Goal: Information Seeking & Learning: Learn about a topic

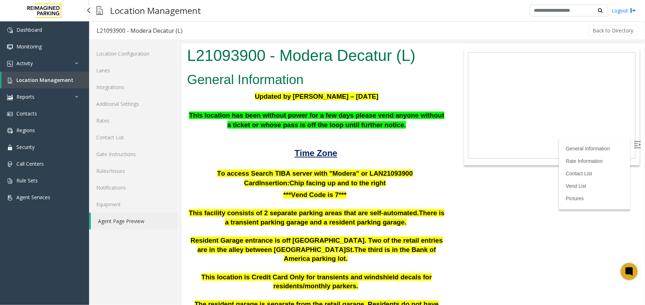
click at [60, 80] on span "Location Management" at bounding box center [44, 80] width 57 height 7
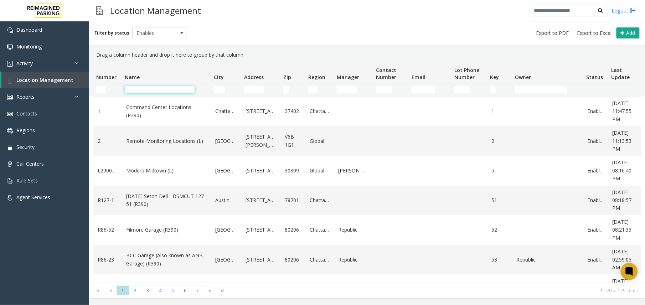
click at [160, 91] on input "Name Filter" at bounding box center [160, 89] width 70 height 7
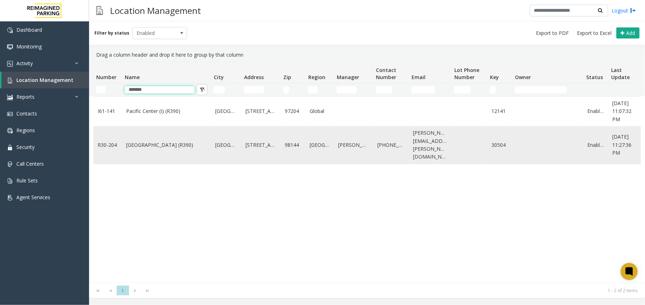
type input "*******"
click at [147, 141] on link "Pacific Tower West Garage (R390)" at bounding box center [166, 145] width 80 height 8
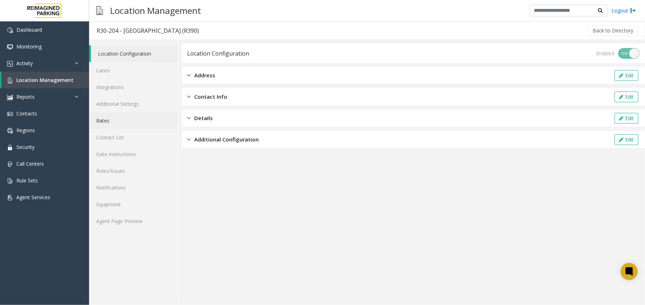
click at [115, 120] on link "Rates" at bounding box center [133, 120] width 89 height 17
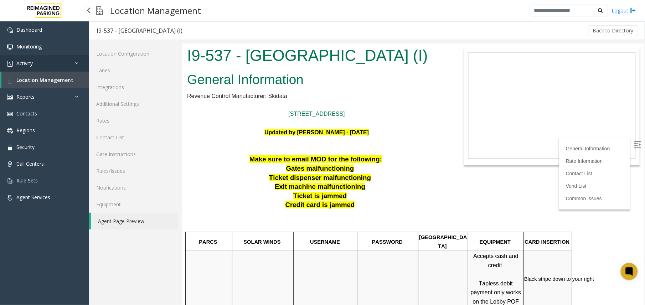
click at [63, 63] on link "Activity" at bounding box center [44, 63] width 89 height 17
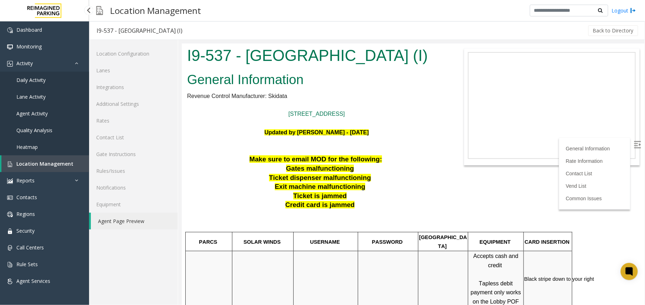
click at [37, 113] on span "Agent Activity" at bounding box center [31, 113] width 31 height 7
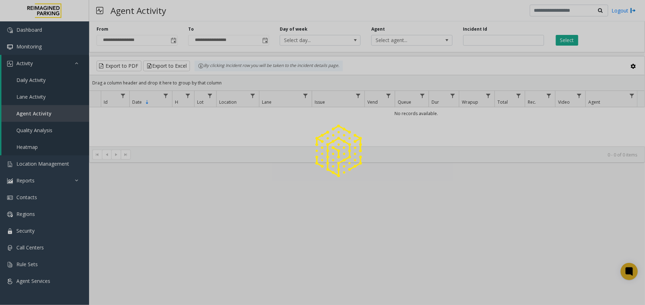
click at [180, 43] on div at bounding box center [322, 152] width 645 height 305
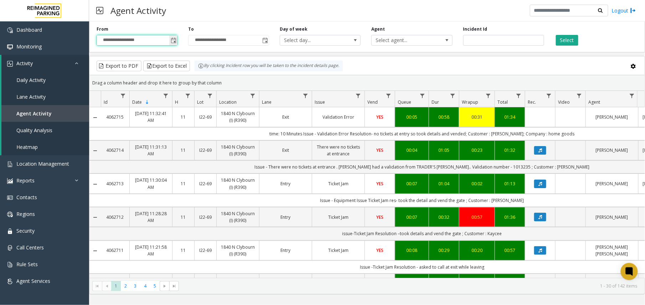
click at [168, 41] on input "**********" at bounding box center [137, 40] width 80 height 10
click at [171, 41] on span "Toggle popup" at bounding box center [174, 41] width 6 height 6
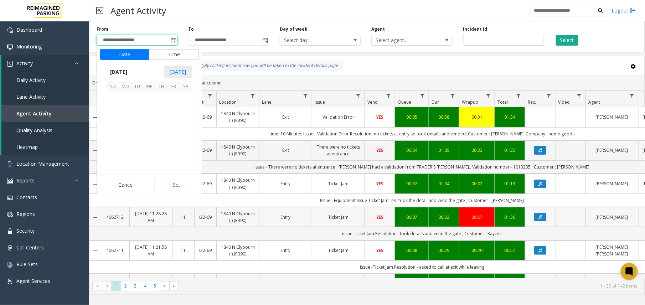
scroll to position [127718, 0]
click at [112, 132] on span "17" at bounding box center [113, 134] width 12 height 12
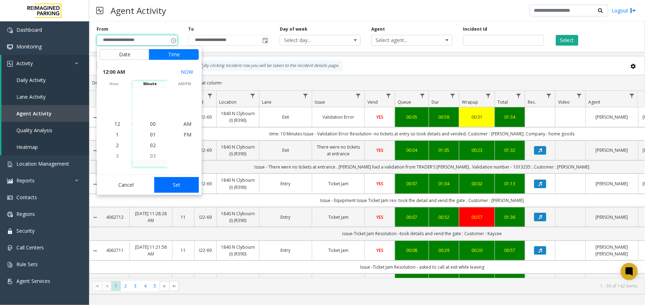
click at [179, 188] on button "Set" at bounding box center [176, 185] width 45 height 16
type input "**********"
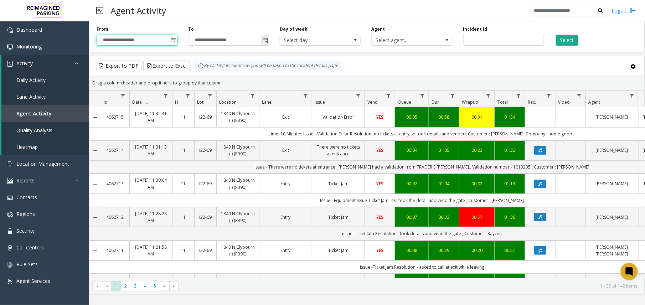
click at [266, 43] on span "Toggle popup" at bounding box center [265, 41] width 6 height 6
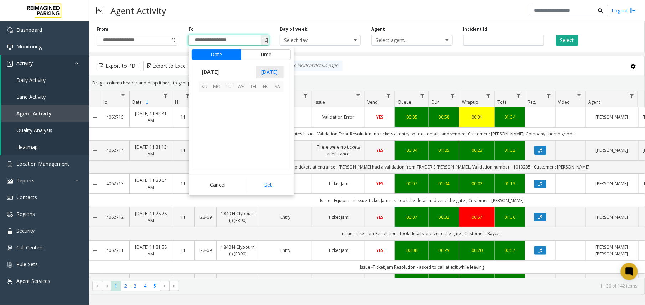
scroll to position [11, 0]
click at [436, 41] on span "Select agent..." at bounding box center [411, 40] width 81 height 11
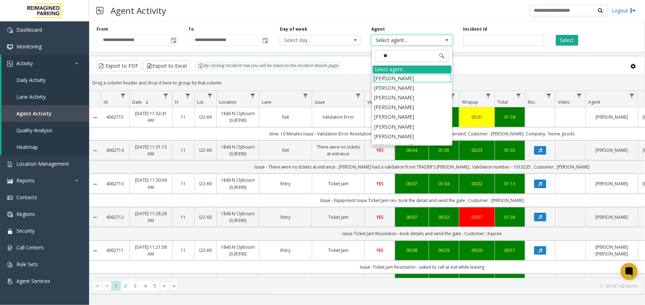
type input "***"
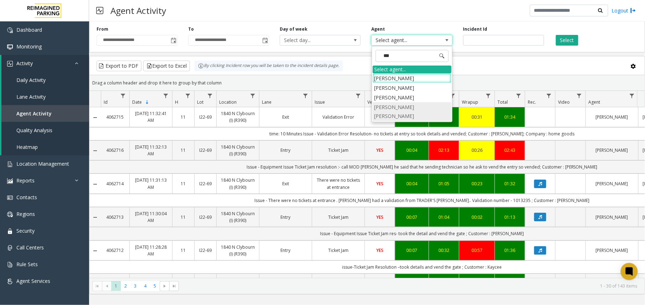
click at [419, 104] on li "Singh Sakhshi Rakesh" at bounding box center [411, 111] width 79 height 19
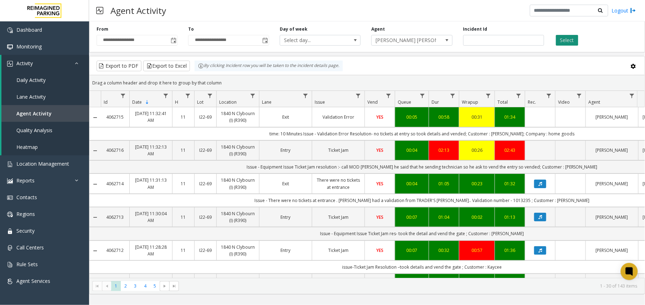
click at [568, 42] on button "Select" at bounding box center [567, 40] width 22 height 11
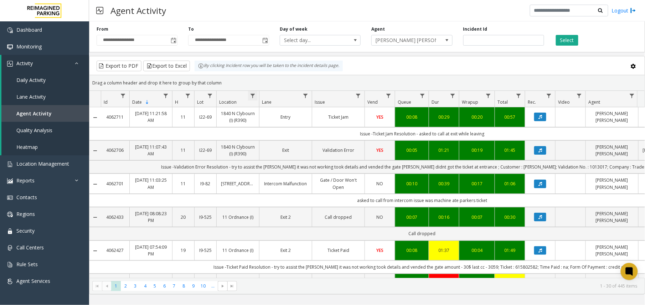
click at [254, 96] on span "Data table" at bounding box center [253, 96] width 6 height 6
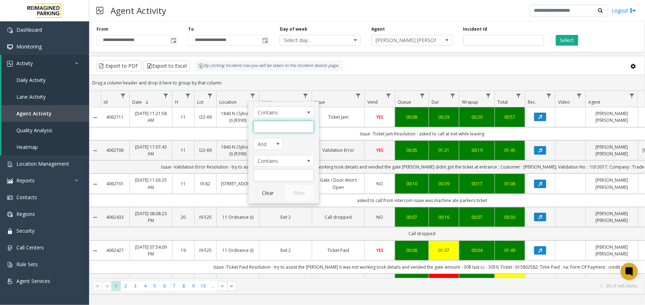
click at [277, 131] on input "Location Filter" at bounding box center [283, 127] width 61 height 12
type input "*******"
click button "Filter" at bounding box center [299, 193] width 29 height 16
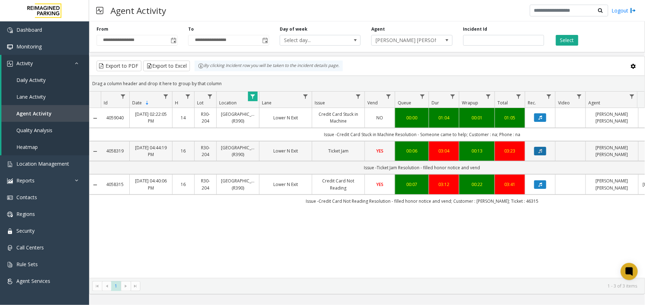
click at [540, 153] on icon "Data table" at bounding box center [540, 151] width 4 height 4
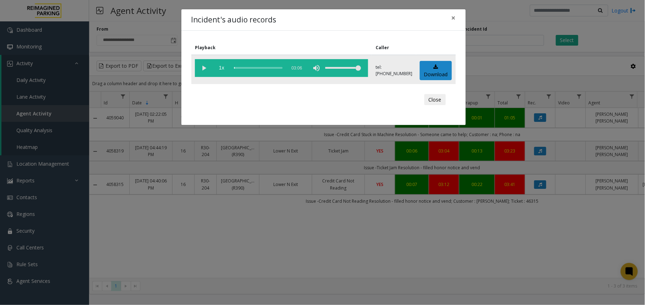
click at [202, 69] on vg-play-pause at bounding box center [204, 68] width 18 height 18
click at [201, 66] on vg-play-pause at bounding box center [204, 68] width 18 height 18
click at [167, 194] on div "Incident's audio records × Playback Caller 1x 03:06 tel:+110305049004 Download …" at bounding box center [322, 152] width 645 height 305
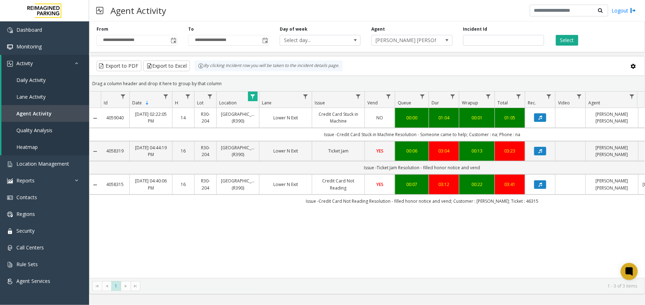
click at [177, 188] on link "16" at bounding box center [183, 184] width 13 height 7
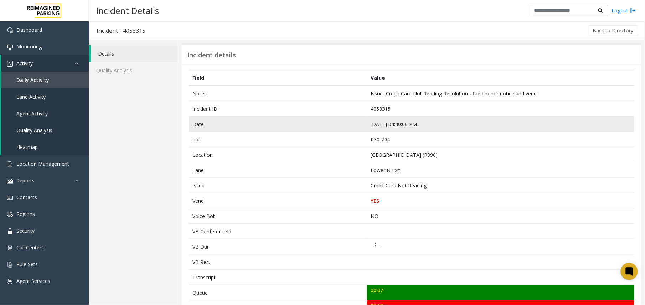
click at [383, 121] on td "Aug 18 04:40:06 PM" at bounding box center [500, 123] width 267 height 15
copy td "Aug 18 04:40:06 PM"
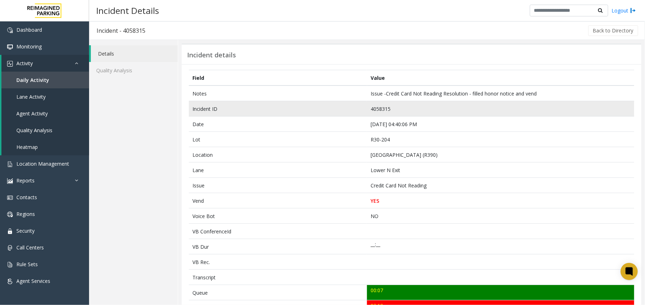
click at [375, 110] on td "4058315" at bounding box center [500, 108] width 267 height 15
copy td "4058315"
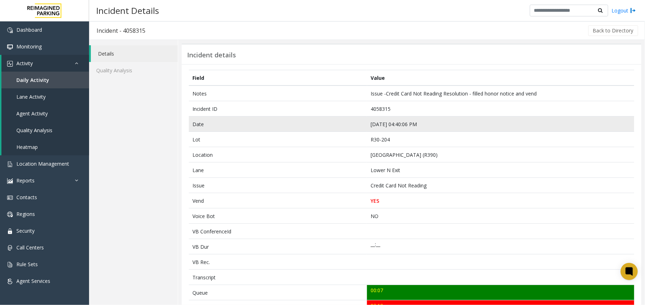
click at [391, 125] on td "Aug 18 04:40:06 PM" at bounding box center [500, 123] width 267 height 15
copy td "Aug 18 04:40:06 PM"
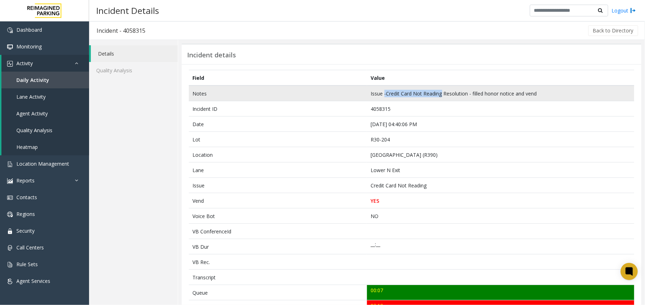
drag, startPoint x: 382, startPoint y: 94, endPoint x: 439, endPoint y: 88, distance: 57.3
click at [439, 88] on td "Issue -Credit Card Not Reading Resolution - filled honor notice and vend" at bounding box center [500, 93] width 267 height 16
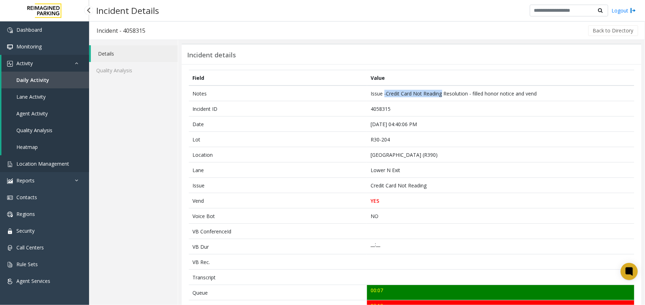
click at [53, 165] on span "Location Management" at bounding box center [42, 163] width 53 height 7
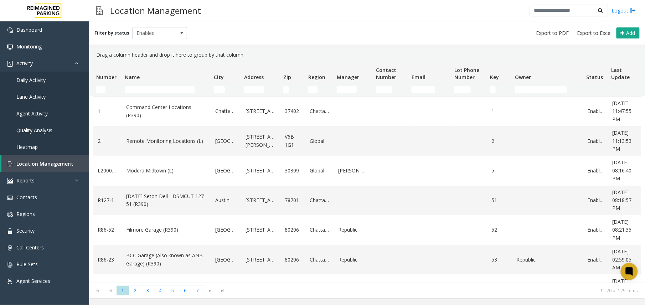
click at [33, 116] on span "Agent Activity" at bounding box center [31, 113] width 31 height 7
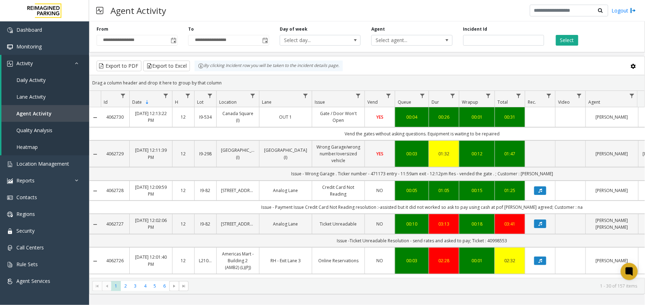
click at [179, 42] on div "**********" at bounding box center [137, 36] width 92 height 20
click at [174, 42] on span "Toggle popup" at bounding box center [174, 41] width 6 height 6
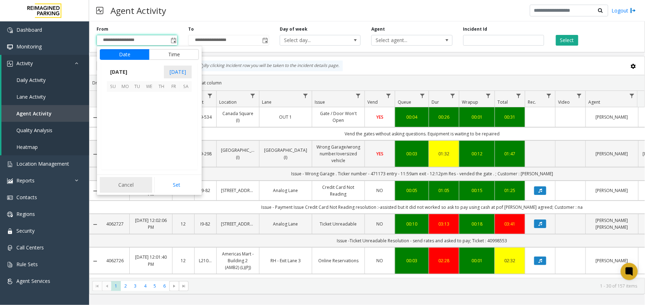
scroll to position [127718, 0]
click at [110, 132] on span "17" at bounding box center [113, 134] width 12 height 12
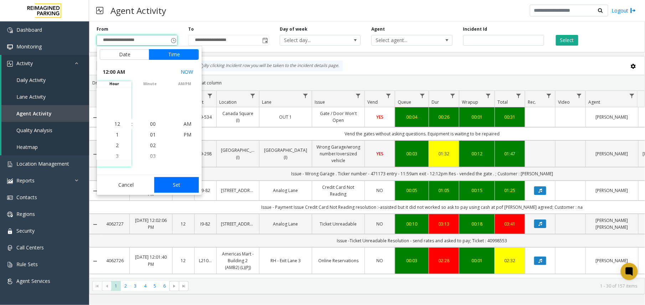
click at [192, 183] on button "Set" at bounding box center [176, 185] width 45 height 16
type input "**********"
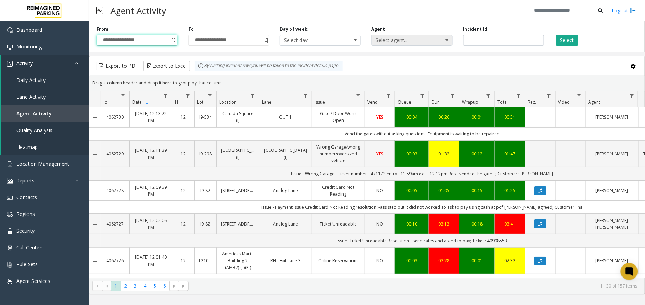
click at [415, 43] on span "Select agent..." at bounding box center [403, 40] width 64 height 10
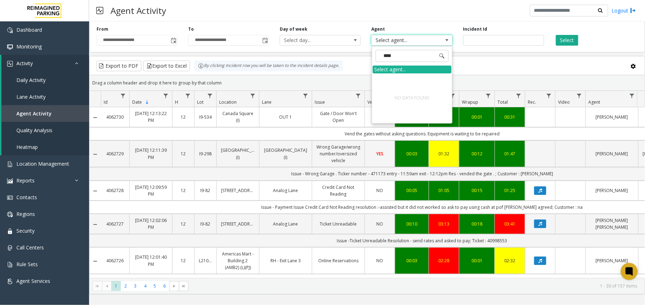
type input "*****"
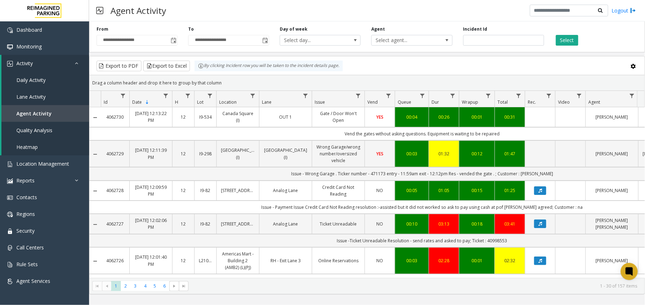
click at [487, 79] on div "Drag a column header and drop it here to group by that column" at bounding box center [366, 83] width 555 height 12
click at [632, 96] on span "Data table" at bounding box center [632, 96] width 6 height 6
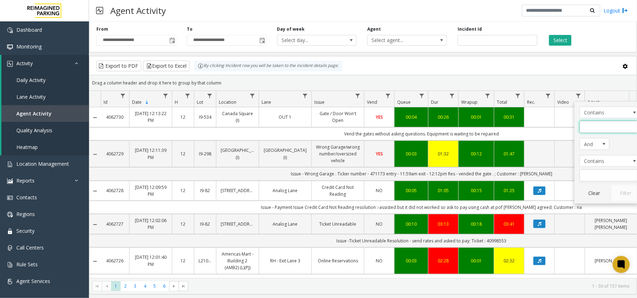
click at [606, 126] on input "Agent Filter" at bounding box center [610, 127] width 61 height 12
type input "*****"
click at [629, 198] on button "Filter" at bounding box center [625, 193] width 29 height 16
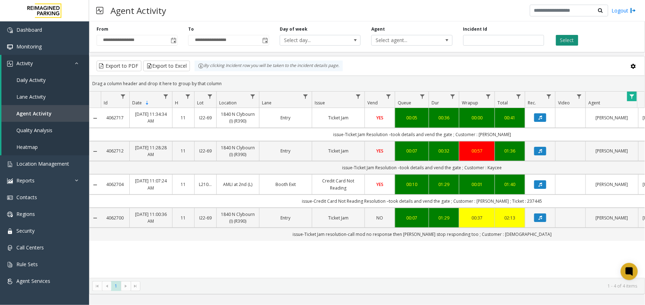
click at [574, 39] on button "Select" at bounding box center [567, 40] width 22 height 11
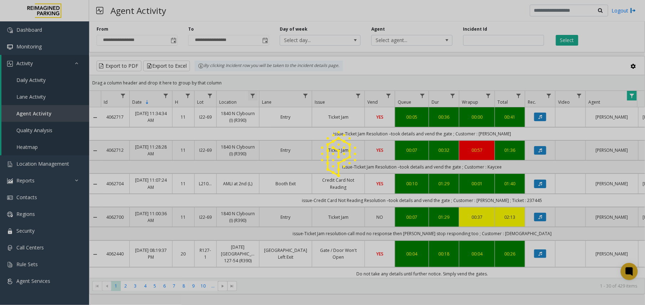
click at [251, 96] on div at bounding box center [322, 152] width 645 height 305
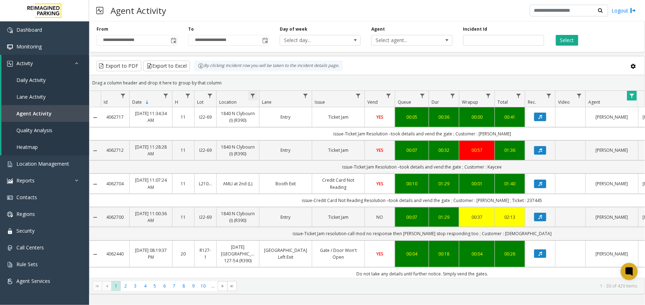
click at [251, 96] on span "Data table" at bounding box center [253, 96] width 6 height 6
click at [273, 129] on input "Location Filter" at bounding box center [283, 127] width 61 height 12
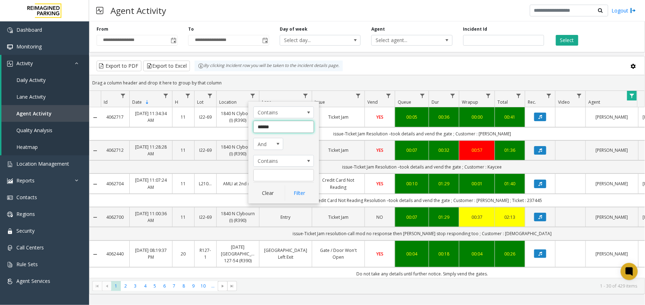
type input "*******"
click button "Filter" at bounding box center [299, 193] width 29 height 16
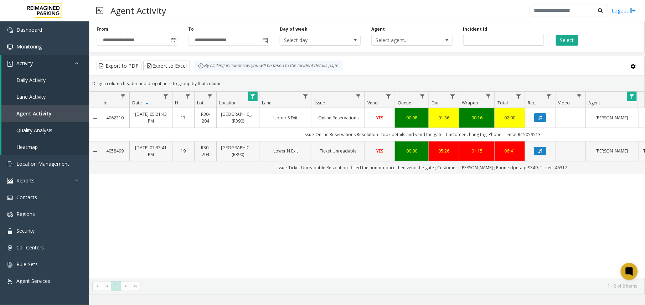
click at [370, 154] on link "YES" at bounding box center [379, 150] width 21 height 7
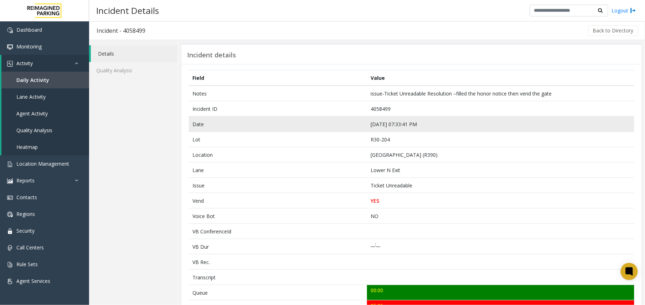
click at [378, 124] on td "Aug 18 07:33:41 PM" at bounding box center [500, 123] width 267 height 15
copy td "Aug 18 07:33:41 PM"
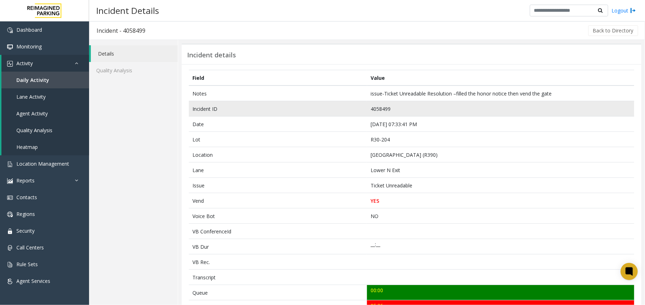
click at [377, 107] on td "4058499" at bounding box center [500, 108] width 267 height 15
copy td "4058499"
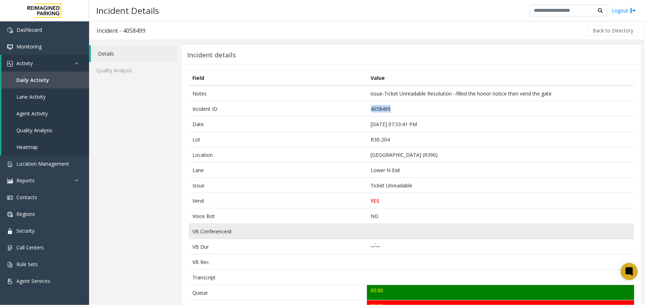
scroll to position [237, 0]
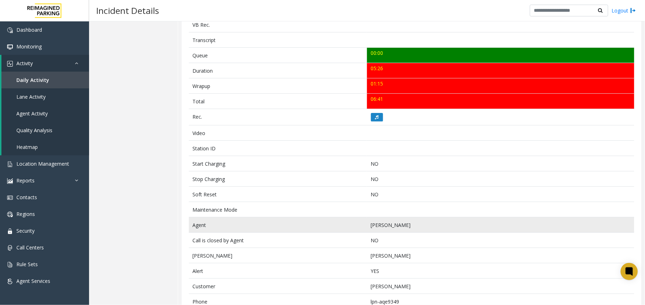
click at [371, 226] on td "[PERSON_NAME]" at bounding box center [500, 224] width 267 height 15
copy td "Lehar"
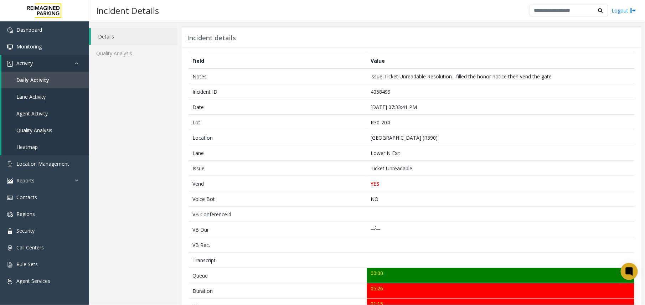
scroll to position [0, 0]
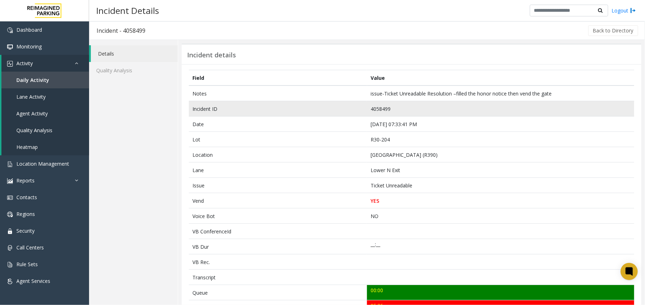
click at [380, 111] on td "4058499" at bounding box center [500, 108] width 267 height 15
copy td "4058499"
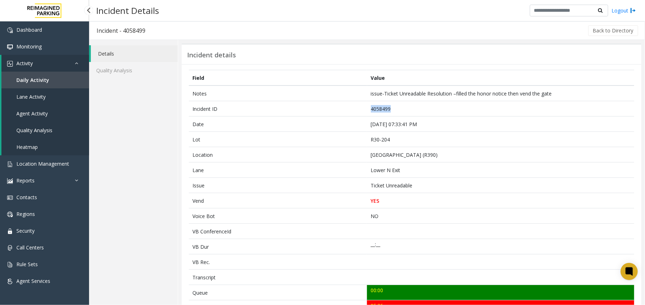
click at [41, 115] on span "Agent Activity" at bounding box center [31, 113] width 31 height 7
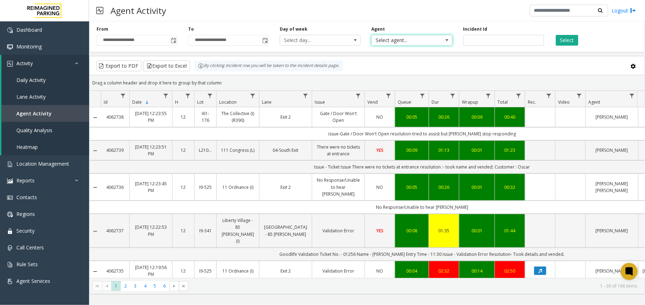
click at [396, 38] on span "Select agent..." at bounding box center [403, 40] width 64 height 10
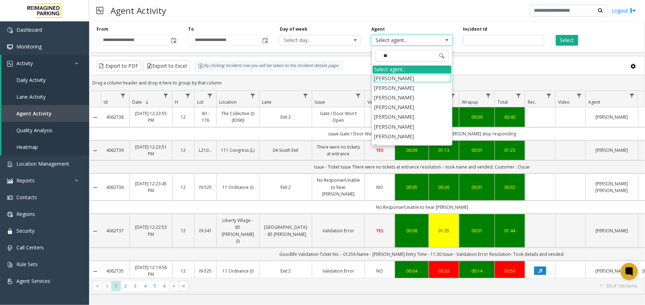
type input "***"
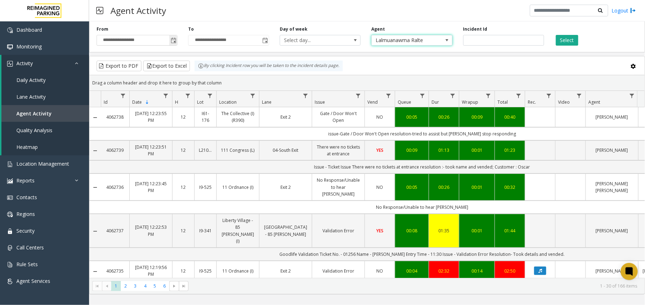
click at [175, 40] on span "Toggle popup" at bounding box center [174, 41] width 6 height 6
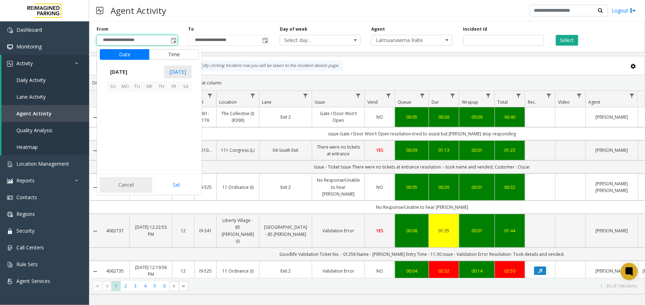
scroll to position [127718, 0]
click at [118, 132] on span "17" at bounding box center [113, 134] width 12 height 12
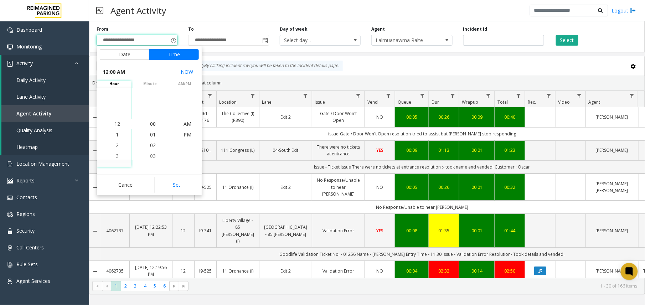
drag, startPoint x: 178, startPoint y: 183, endPoint x: 274, endPoint y: 140, distance: 104.7
click at [178, 183] on button "Set" at bounding box center [176, 185] width 45 height 16
type input "**********"
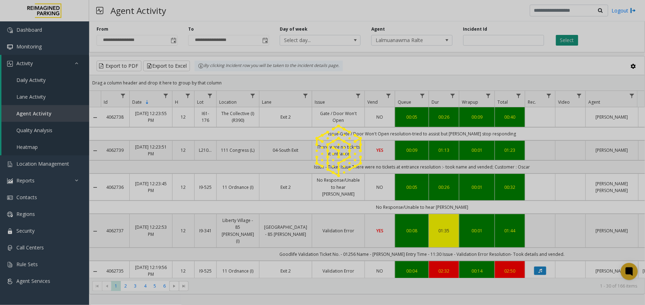
click at [563, 45] on div at bounding box center [322, 152] width 645 height 305
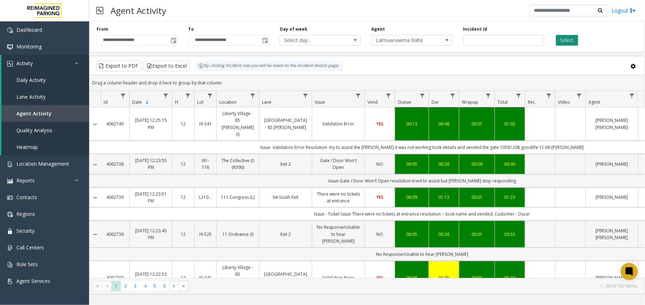
click at [563, 44] on button "Select" at bounding box center [567, 40] width 22 height 11
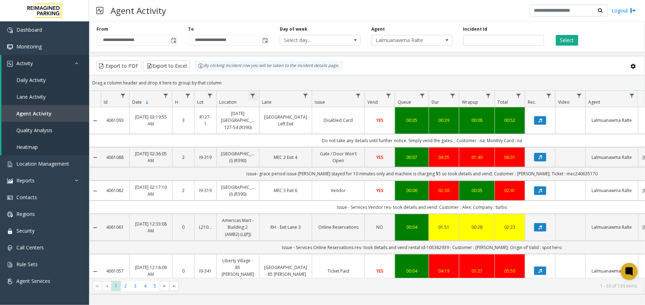
click at [253, 95] on span "Data table" at bounding box center [253, 96] width 6 height 6
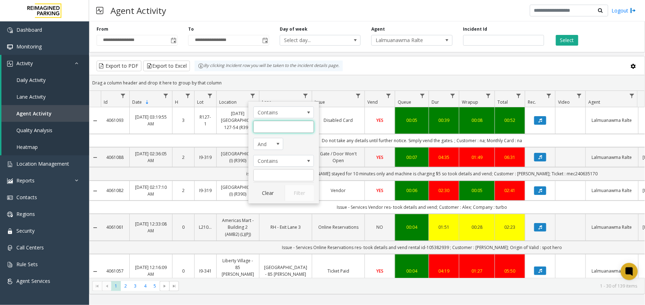
click at [271, 131] on input "Location Filter" at bounding box center [283, 127] width 61 height 12
type input "*****"
click button "Filter" at bounding box center [299, 193] width 29 height 16
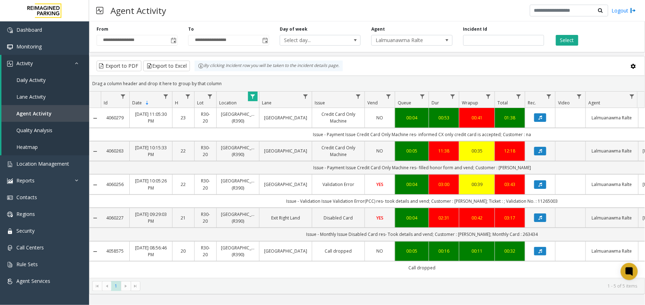
click at [287, 154] on link "[GEOGRAPHIC_DATA]" at bounding box center [286, 150] width 44 height 7
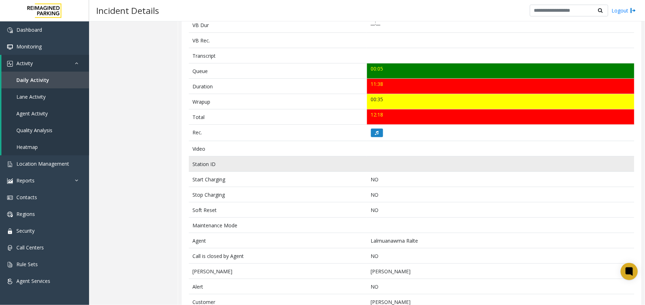
scroll to position [245, 0]
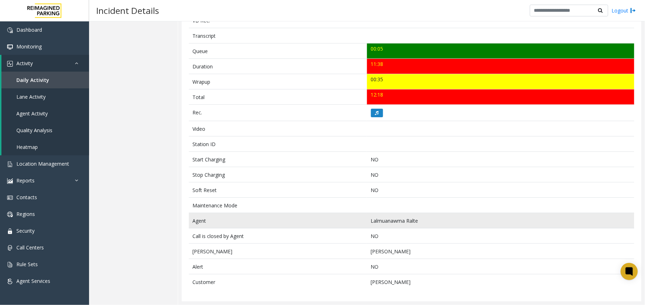
click at [385, 217] on td "Lalmuanawma Ralte" at bounding box center [500, 220] width 267 height 15
copy td "Lalmuanawma"
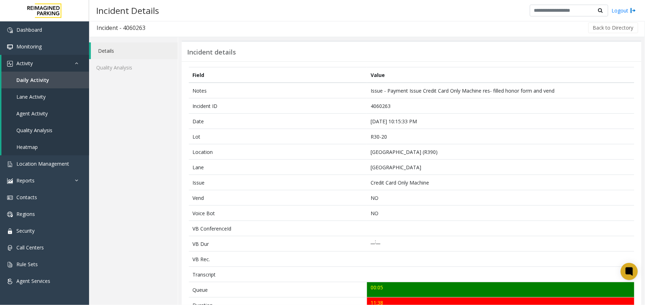
scroll to position [0, 0]
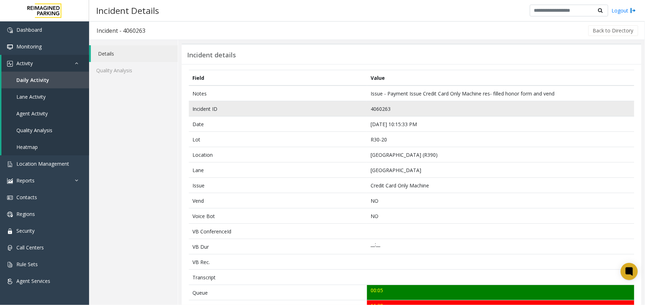
click at [379, 110] on td "4060263" at bounding box center [500, 108] width 267 height 15
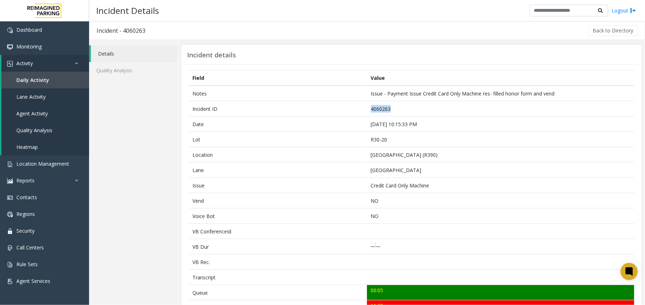
copy td "4060263"
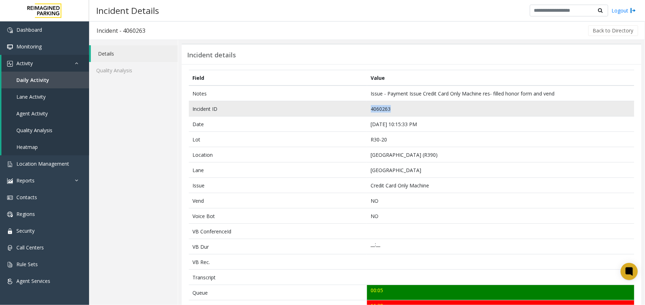
copy td "4060263"
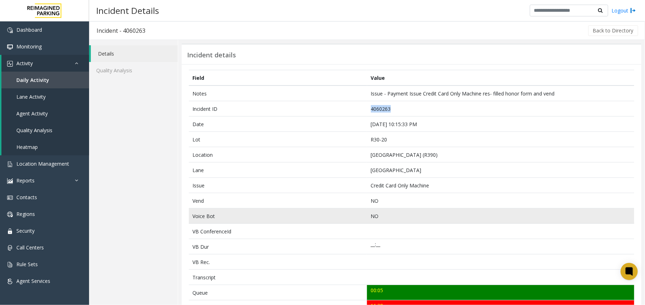
scroll to position [237, 0]
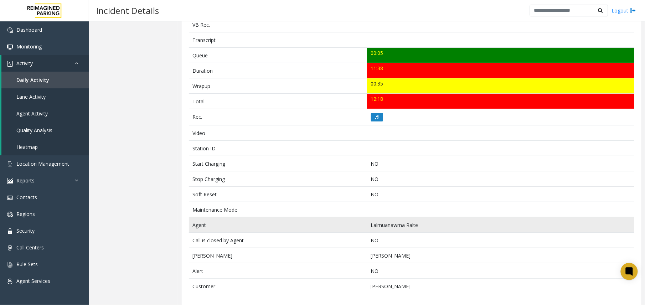
click at [396, 225] on td "Lalmuanawma Ralte" at bounding box center [500, 224] width 267 height 15
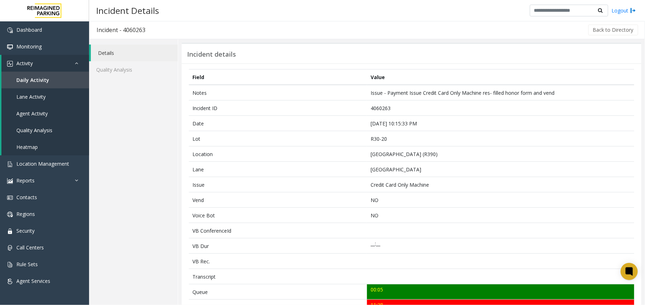
scroll to position [0, 0]
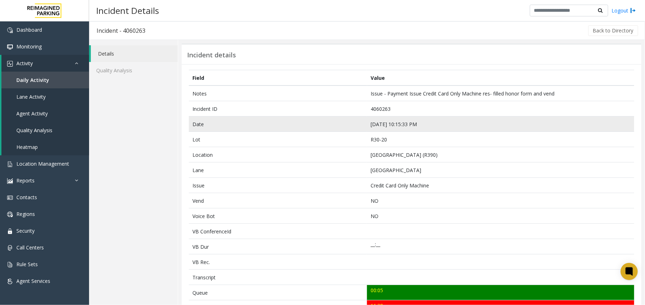
click at [381, 125] on td "Aug 20 10:15:33 PM" at bounding box center [500, 123] width 267 height 15
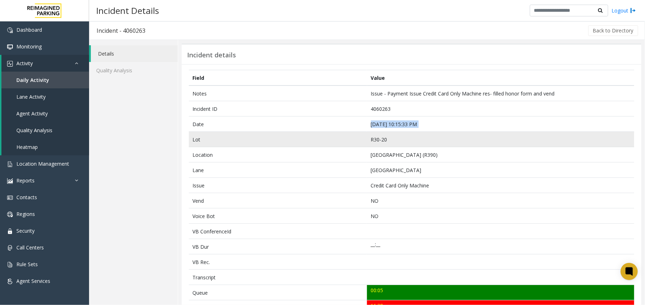
scroll to position [190, 0]
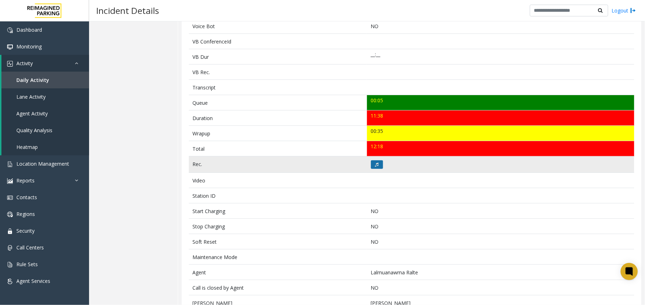
click at [375, 164] on button at bounding box center [377, 164] width 12 height 9
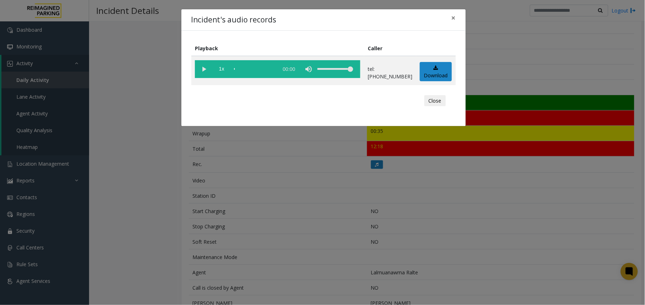
click at [203, 69] on vg-play-pause at bounding box center [204, 69] width 18 height 18
click at [335, 178] on div "Incident's audio records × Playback Caller 1x 11:39 tel:+10300709003 Download C…" at bounding box center [322, 152] width 645 height 305
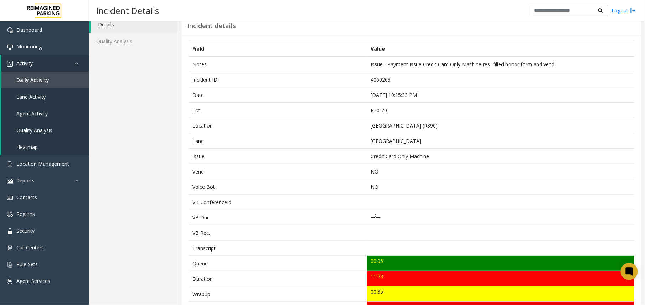
scroll to position [0, 0]
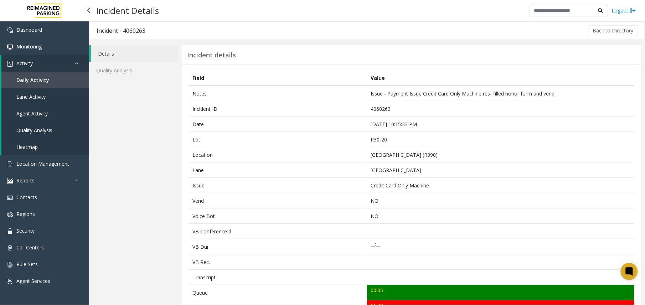
click at [41, 117] on link "Agent Activity" at bounding box center [45, 113] width 88 height 17
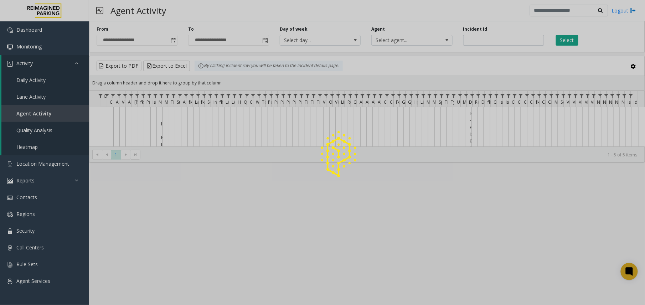
click at [184, 35] on div at bounding box center [322, 152] width 645 height 305
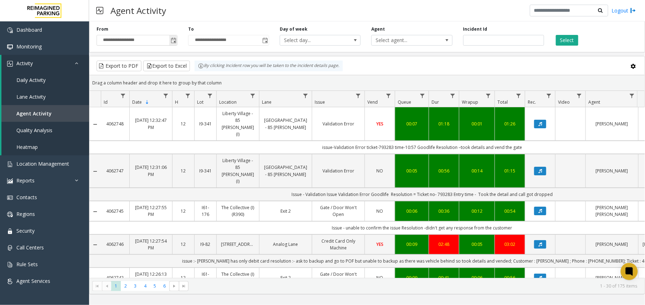
click at [167, 42] on input "**********" at bounding box center [137, 40] width 80 height 10
click at [170, 42] on span "Toggle popup" at bounding box center [173, 40] width 8 height 11
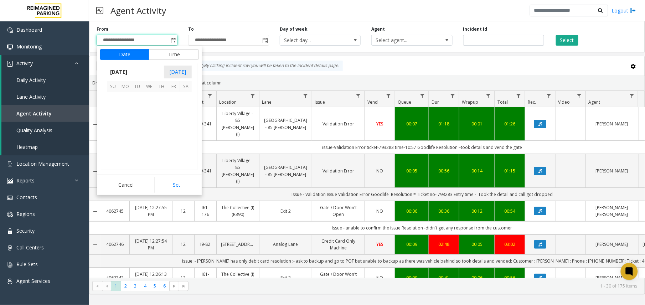
scroll to position [127718, 0]
click at [116, 135] on span "17" at bounding box center [113, 134] width 12 height 12
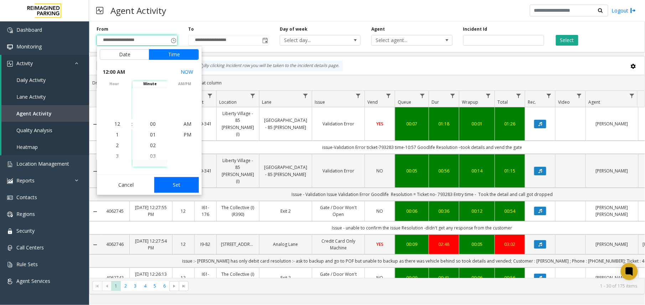
click at [176, 182] on button "Set" at bounding box center [176, 185] width 45 height 16
type input "**********"
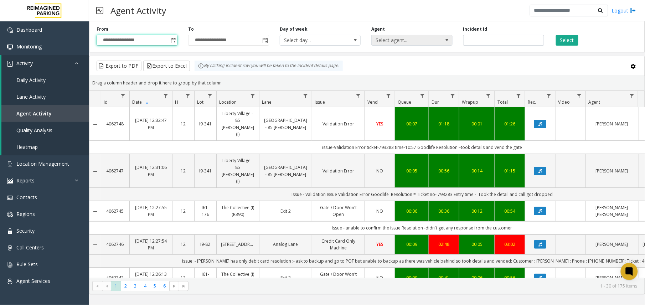
click at [380, 41] on span "Select agent..." at bounding box center [403, 40] width 64 height 10
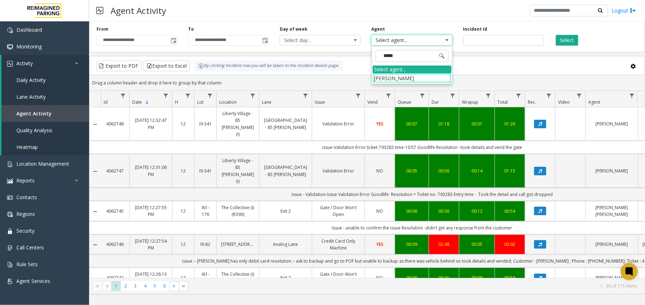
type input "******"
click at [421, 77] on li "[PERSON_NAME]" at bounding box center [411, 78] width 79 height 10
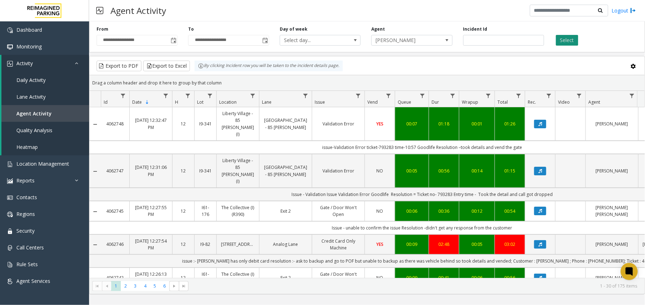
click at [569, 39] on button "Select" at bounding box center [567, 40] width 22 height 11
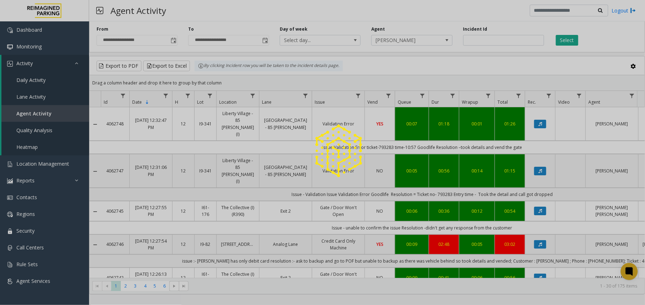
click at [256, 96] on div at bounding box center [322, 152] width 645 height 305
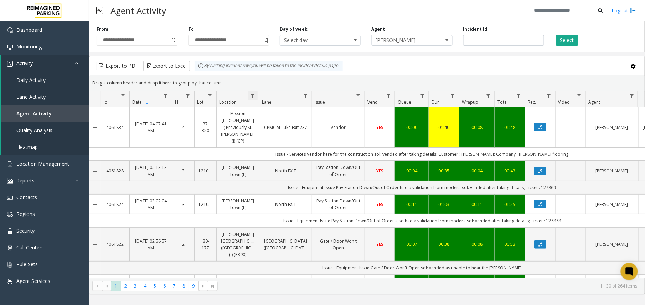
click at [254, 96] on span "Data table" at bounding box center [253, 96] width 6 height 6
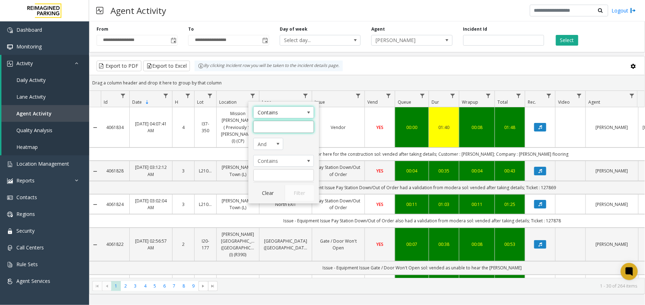
click at [266, 122] on input "Location Filter" at bounding box center [283, 127] width 61 height 12
type input "******"
click button "Filter" at bounding box center [299, 193] width 29 height 16
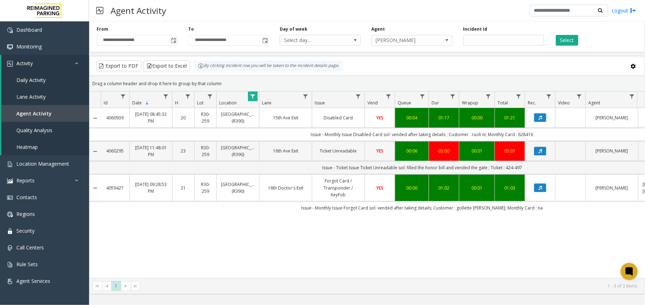
click at [337, 154] on link "Ticket Unreadable" at bounding box center [338, 150] width 44 height 7
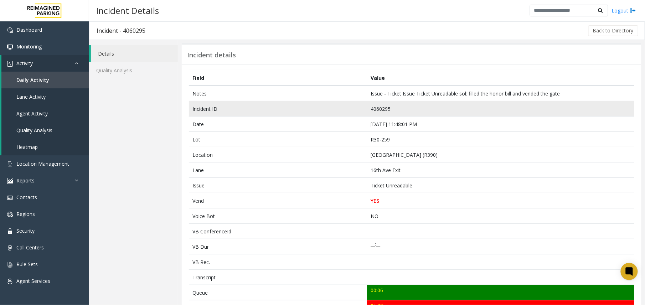
click at [373, 109] on td "4060295" at bounding box center [500, 108] width 267 height 15
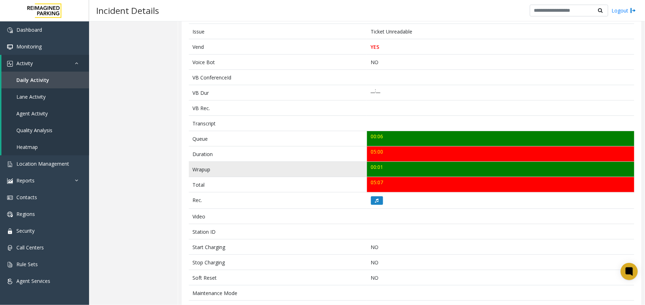
scroll to position [230, 0]
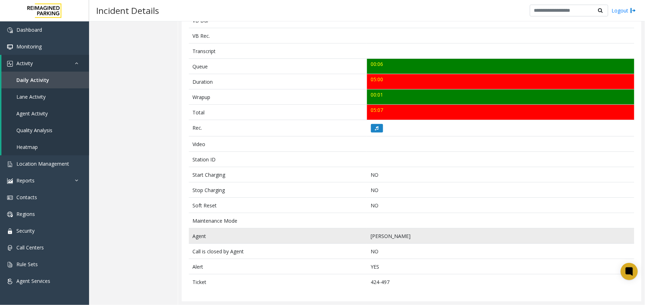
click at [377, 230] on td "[PERSON_NAME]" at bounding box center [500, 235] width 267 height 15
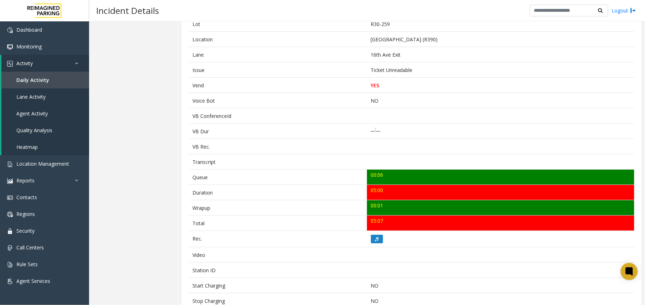
scroll to position [0, 0]
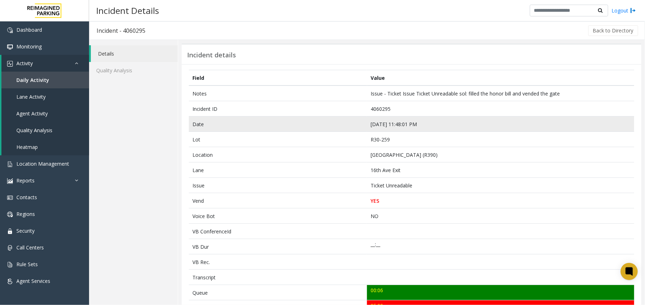
click at [385, 120] on td "Aug 20 11:48:01 PM" at bounding box center [500, 123] width 267 height 15
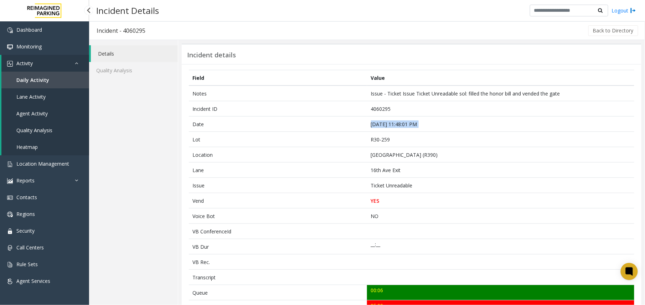
click at [44, 113] on span "Agent Activity" at bounding box center [31, 113] width 31 height 7
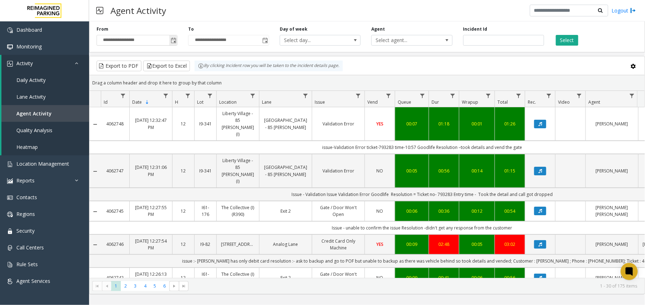
click at [168, 42] on input "**********" at bounding box center [137, 40] width 80 height 10
click at [171, 42] on span "Toggle popup" at bounding box center [174, 41] width 6 height 6
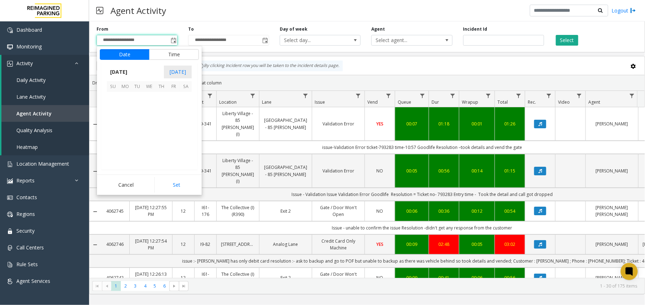
scroll to position [127718, 0]
click at [113, 140] on span "17" at bounding box center [113, 134] width 12 height 12
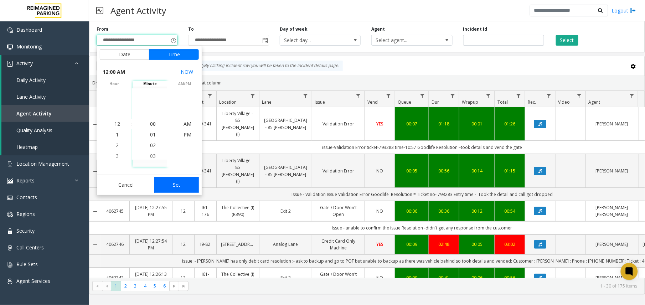
click at [176, 187] on button "Set" at bounding box center [176, 185] width 45 height 16
type input "**********"
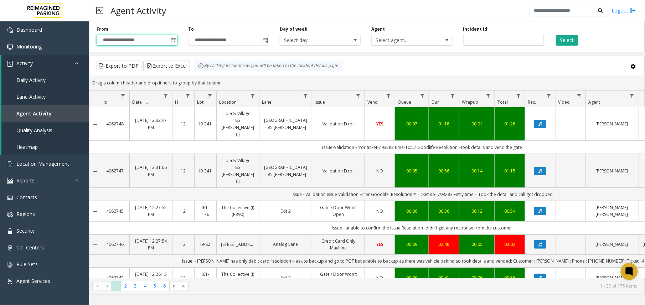
click at [396, 46] on div "**********" at bounding box center [367, 36] width 556 height 34
click at [403, 40] on span "Select agent..." at bounding box center [403, 40] width 64 height 10
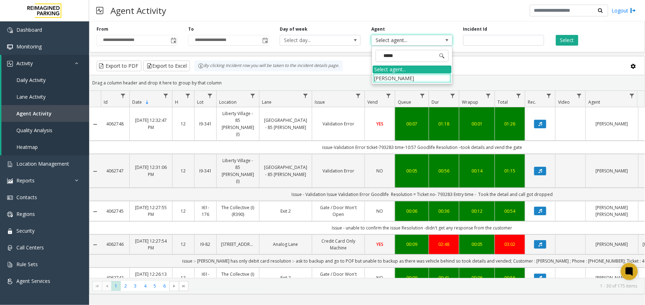
type input "******"
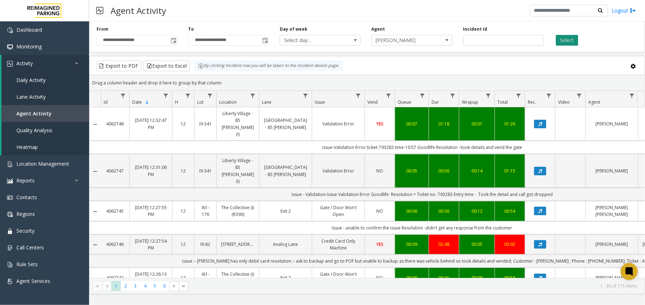
click at [564, 40] on button "Select" at bounding box center [567, 40] width 22 height 11
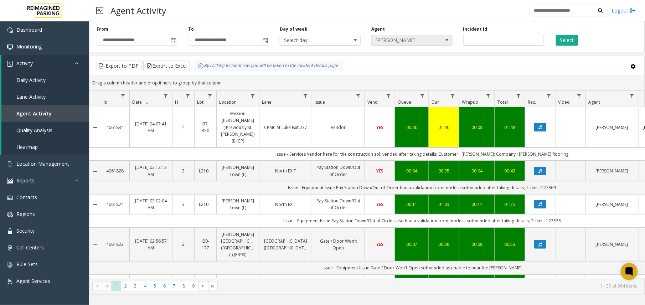
click at [412, 36] on span "[PERSON_NAME]" at bounding box center [403, 40] width 64 height 10
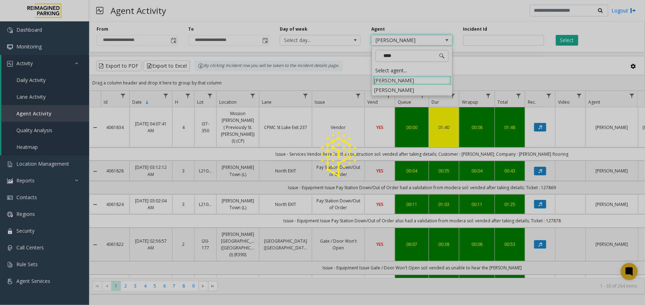
type input "*****"
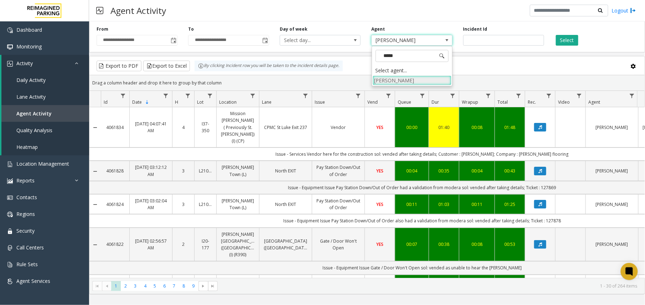
click at [393, 82] on li "[PERSON_NAME]" at bounding box center [411, 80] width 79 height 10
click at [567, 42] on button "Select" at bounding box center [567, 40] width 22 height 11
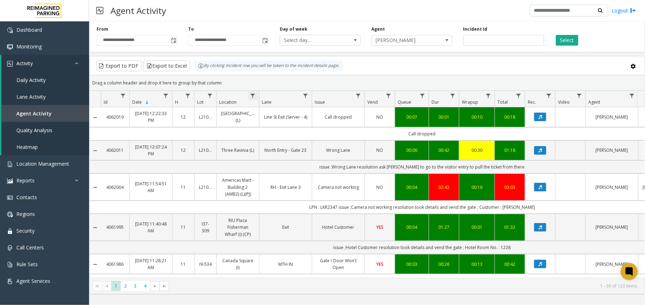
click at [252, 97] on span "Data table" at bounding box center [253, 96] width 6 height 6
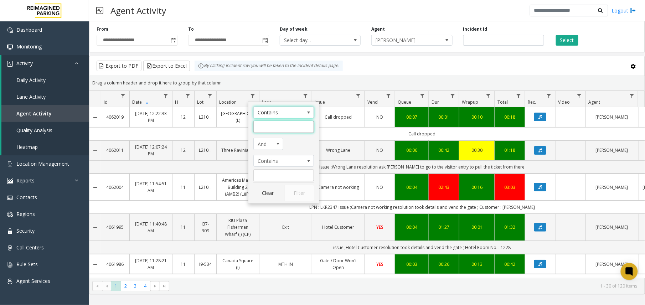
click at [278, 127] on input "Location Filter" at bounding box center [283, 127] width 61 height 12
type input "******"
click button "Filter" at bounding box center [299, 193] width 29 height 16
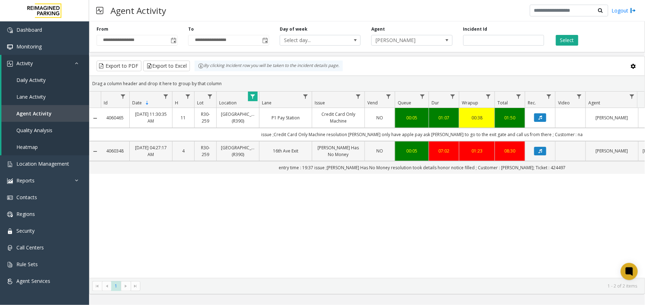
click at [349, 153] on link "[PERSON_NAME] Has No Money" at bounding box center [338, 151] width 44 height 14
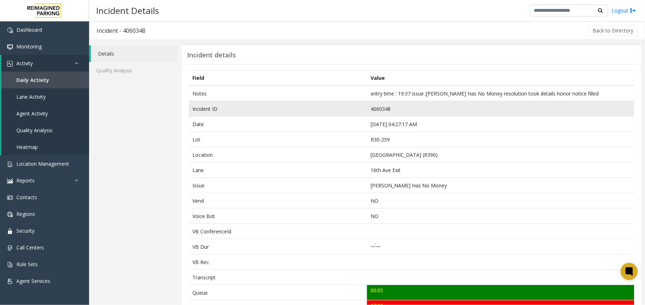
click at [380, 108] on td "4060348" at bounding box center [500, 108] width 267 height 15
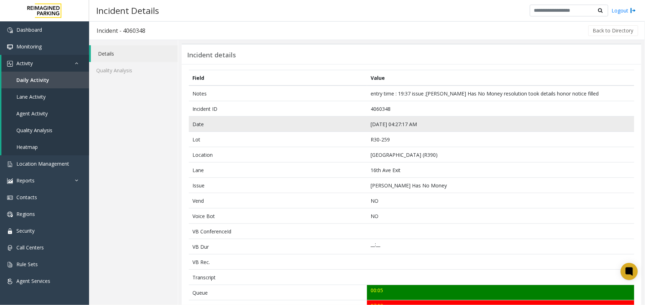
click at [375, 124] on td "Aug 21 04:27:17 AM" at bounding box center [500, 123] width 267 height 15
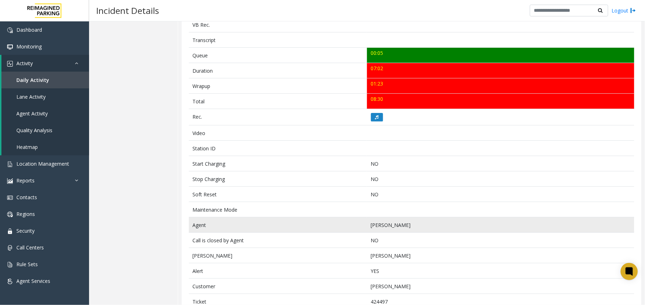
scroll to position [261, 0]
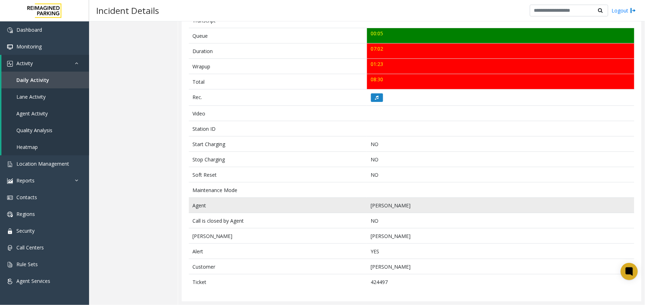
click at [378, 203] on td "[PERSON_NAME]" at bounding box center [500, 205] width 267 height 15
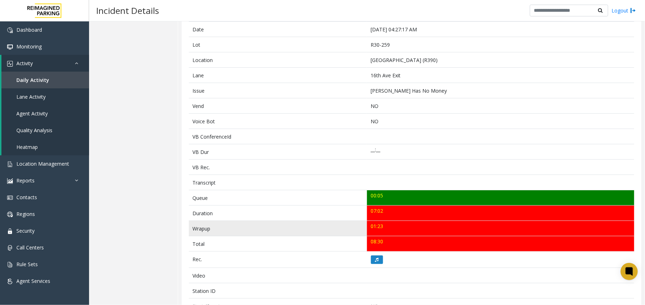
scroll to position [0, 0]
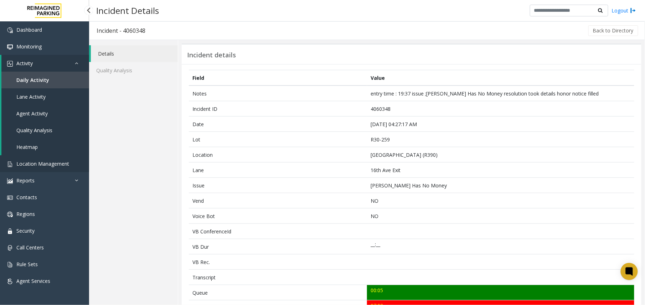
click at [39, 171] on link "Location Management" at bounding box center [44, 163] width 89 height 17
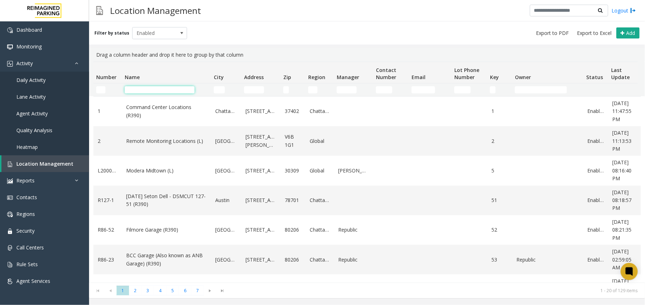
click at [154, 91] on input "Name Filter" at bounding box center [160, 89] width 70 height 7
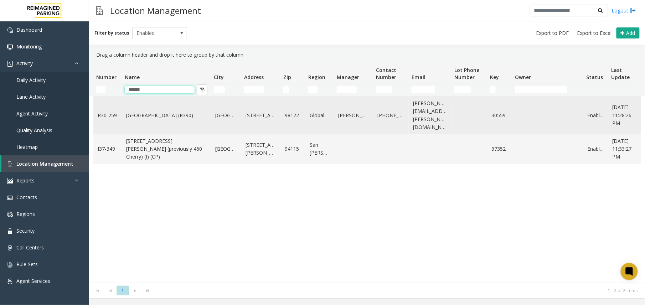
type input "******"
click at [157, 111] on link "[GEOGRAPHIC_DATA] (R390)" at bounding box center [166, 115] width 80 height 8
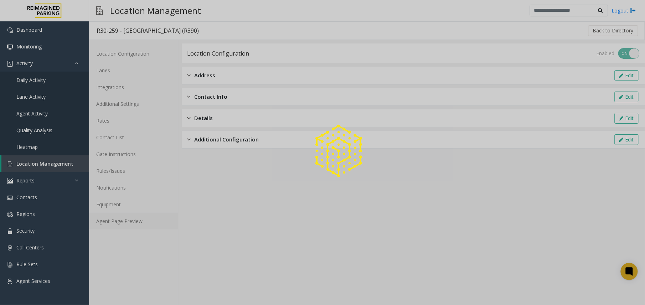
click at [166, 218] on link "Agent Page Preview" at bounding box center [133, 221] width 89 height 17
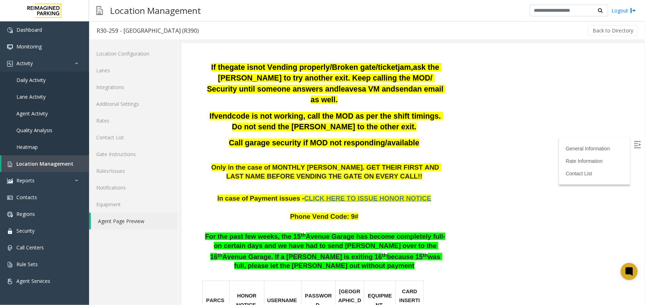
scroll to position [158, 0]
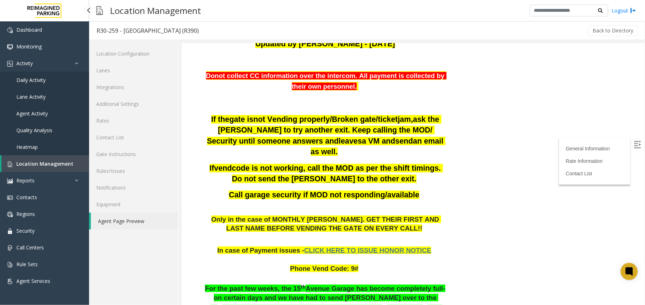
click at [30, 118] on link "Agent Activity" at bounding box center [44, 113] width 89 height 17
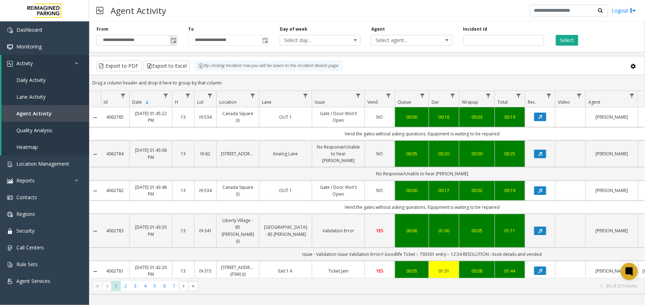
click at [173, 43] on span "Toggle popup" at bounding box center [174, 41] width 6 height 6
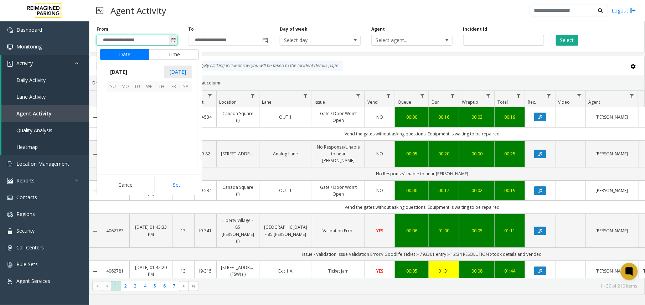
scroll to position [127718, 0]
click at [121, 137] on span "18" at bounding box center [125, 134] width 12 height 12
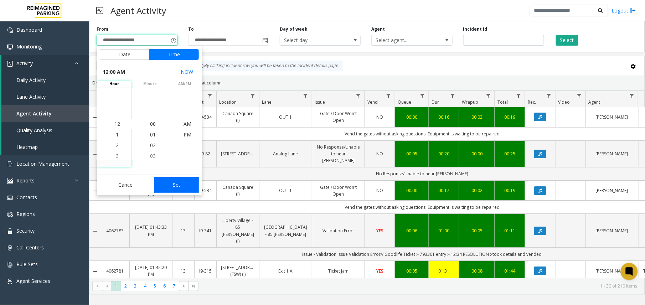
click at [171, 182] on button "Set" at bounding box center [176, 185] width 45 height 16
type input "**********"
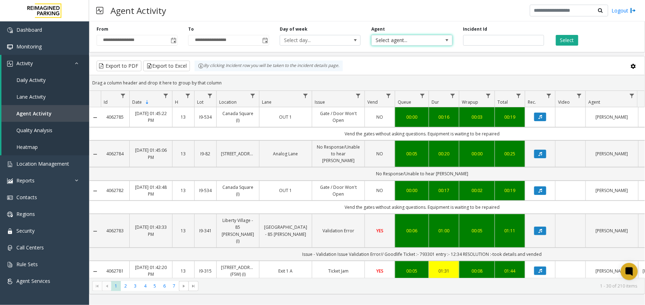
click at [436, 44] on span "Select agent..." at bounding box center [411, 40] width 81 height 11
type input "*****"
click at [567, 46] on div "**********" at bounding box center [367, 36] width 556 height 34
click at [565, 43] on button "Select" at bounding box center [567, 40] width 22 height 11
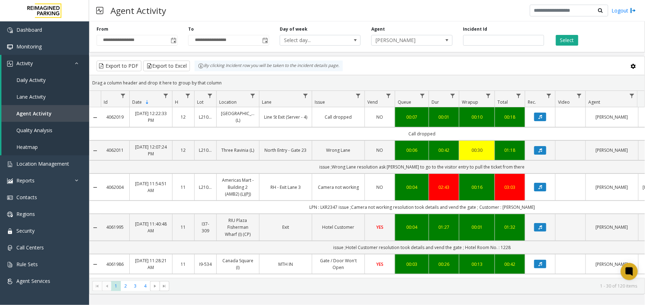
click at [382, 46] on div "**********" at bounding box center [367, 36] width 556 height 34
click at [383, 43] on span "[PERSON_NAME]" at bounding box center [403, 40] width 64 height 10
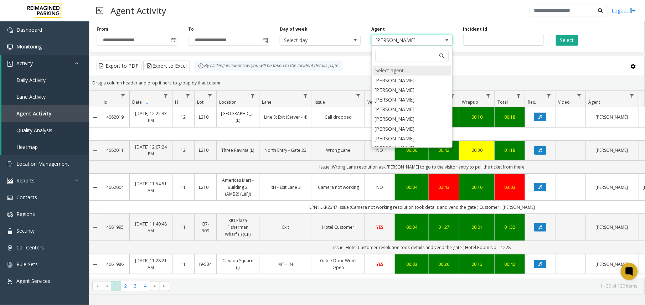
scroll to position [3104, 0]
drag, startPoint x: 385, startPoint y: 70, endPoint x: 390, endPoint y: 72, distance: 5.0
click at [384, 71] on div "Select agent..." at bounding box center [411, 71] width 79 height 10
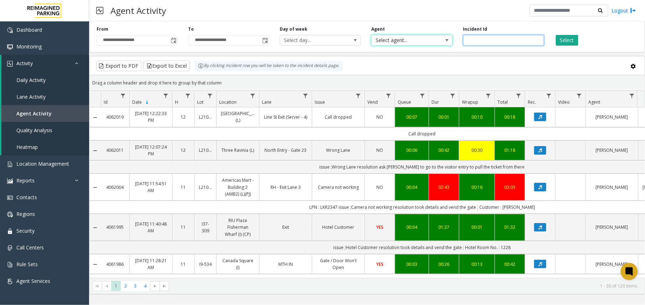
drag, startPoint x: 479, startPoint y: 45, endPoint x: 482, endPoint y: 42, distance: 4.6
click at [478, 45] on input "number" at bounding box center [503, 40] width 81 height 11
paste input "*******"
type input "*******"
click at [556, 41] on button "Select" at bounding box center [567, 40] width 22 height 11
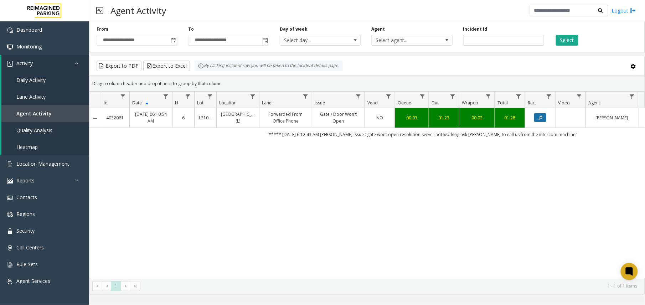
click at [543, 121] on button "Data table" at bounding box center [540, 117] width 12 height 9
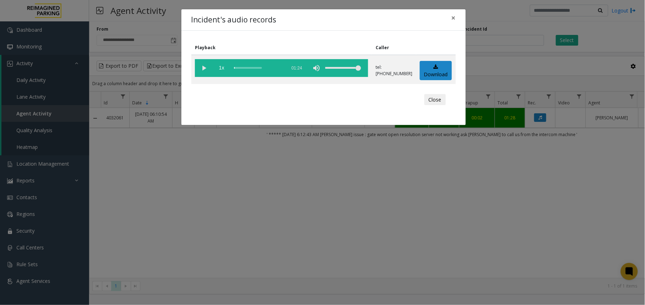
click at [214, 138] on div "Incident's audio records × Playback Caller 1x 01:24 tel:22103290363053225030 Do…" at bounding box center [322, 152] width 645 height 305
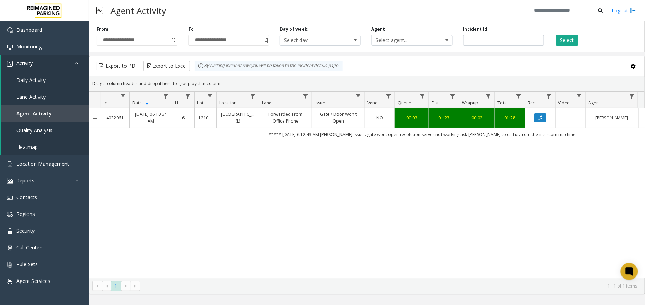
click at [225, 119] on link "Brickell City Centre (L)" at bounding box center [238, 118] width 34 height 14
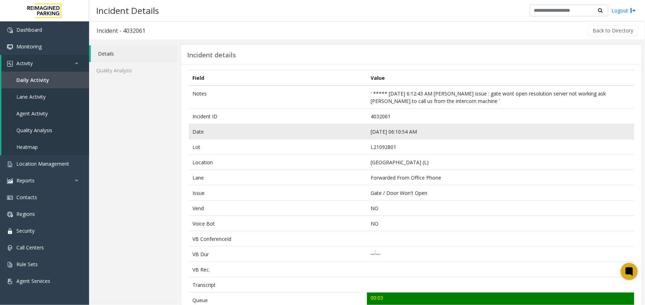
click at [378, 132] on td "Jul 15 06:10:54 AM" at bounding box center [500, 131] width 267 height 15
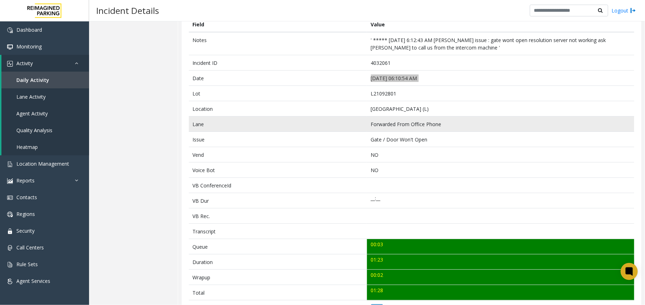
scroll to position [190, 0]
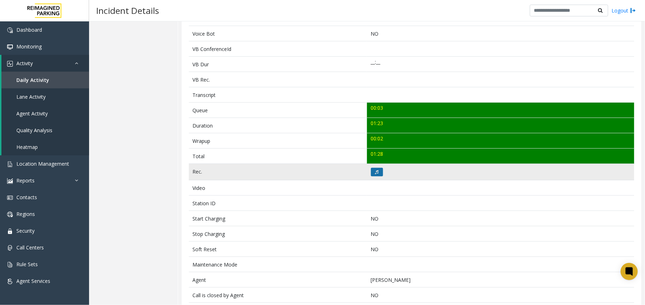
click at [372, 176] on button at bounding box center [377, 172] width 12 height 9
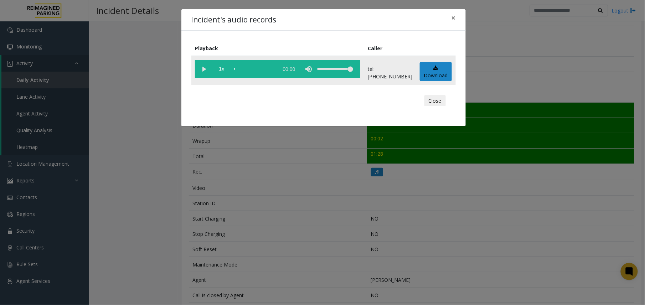
click at [204, 69] on vg-play-pause at bounding box center [204, 69] width 18 height 18
click at [190, 186] on div "Incident's audio records × Playback Caller 1x 01:24 tel:22103290363053225030 Do…" at bounding box center [322, 152] width 645 height 305
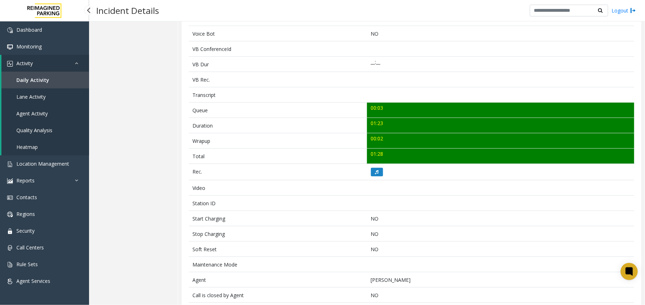
click at [57, 113] on link "Agent Activity" at bounding box center [45, 113] width 88 height 17
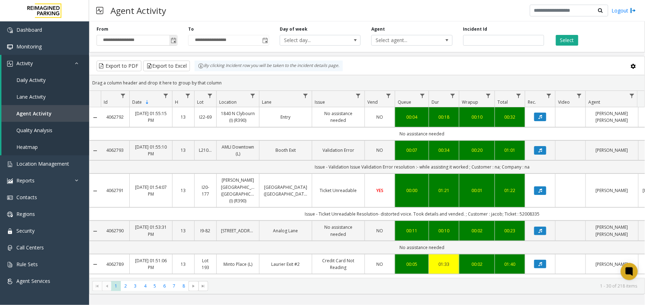
click at [171, 38] on span "Toggle popup" at bounding box center [174, 41] width 6 height 6
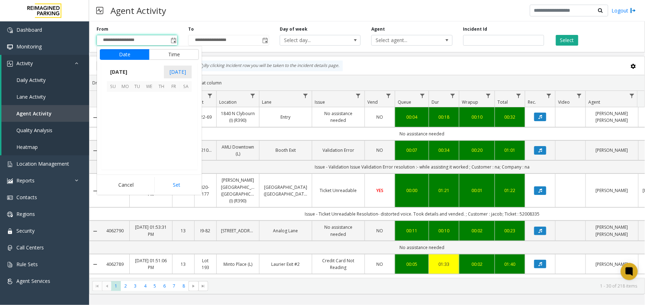
scroll to position [127718, 0]
click at [122, 130] on span "18" at bounding box center [125, 134] width 12 height 12
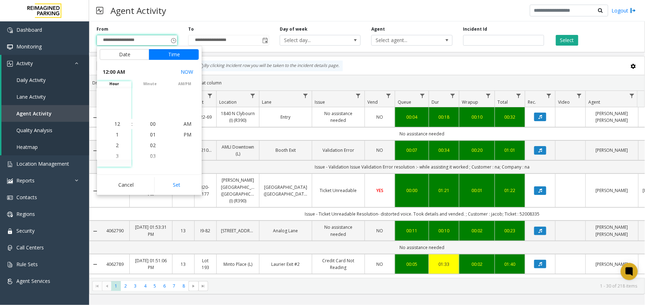
click at [186, 190] on button "Set" at bounding box center [176, 185] width 45 height 16
type input "**********"
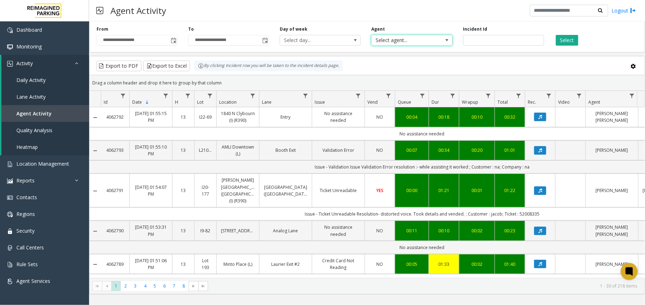
drag, startPoint x: 417, startPoint y: 39, endPoint x: 412, endPoint y: 43, distance: 6.1
click at [414, 41] on span "Select agent..." at bounding box center [403, 40] width 64 height 10
type input "*****"
click at [561, 37] on button "Select" at bounding box center [567, 40] width 22 height 11
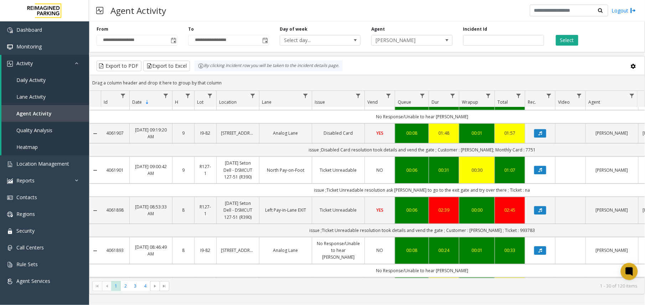
scroll to position [760, 0]
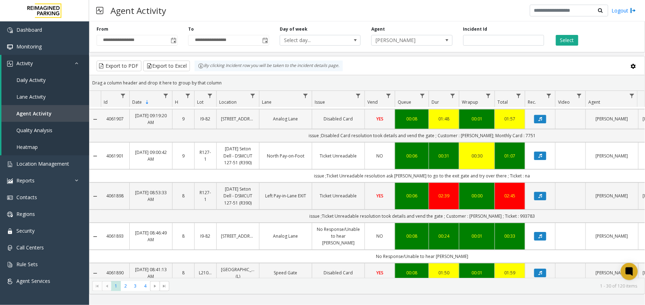
click at [312, 129] on td "Disabled Card" at bounding box center [338, 119] width 53 height 20
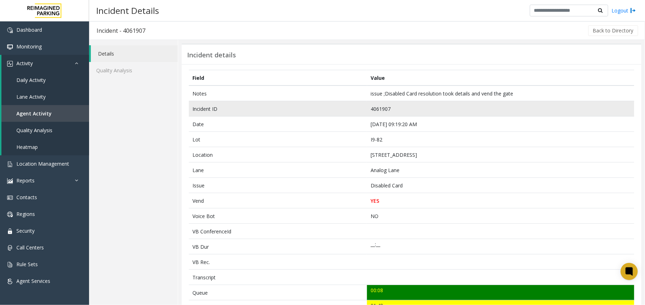
click at [379, 109] on td "4061907" at bounding box center [500, 108] width 267 height 15
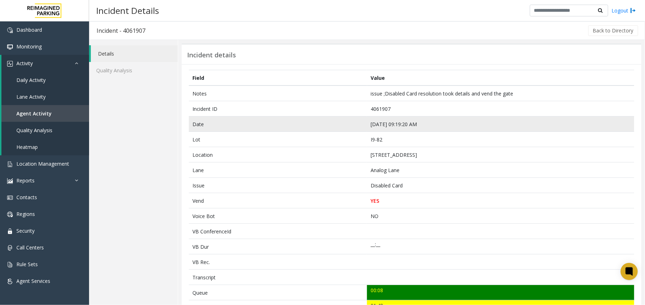
click at [375, 120] on td "Aug 23 09:19:20 AM" at bounding box center [500, 123] width 267 height 15
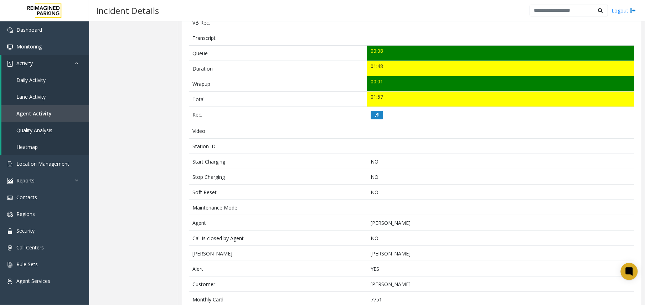
scroll to position [261, 0]
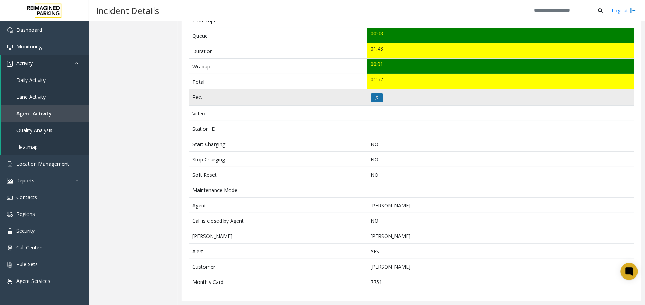
click at [375, 93] on button at bounding box center [377, 97] width 12 height 9
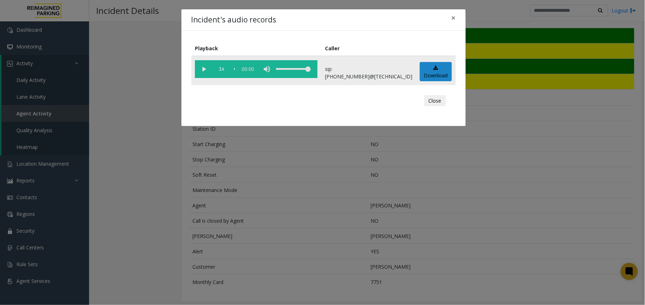
click at [200, 70] on vg-play-pause at bounding box center [204, 69] width 18 height 18
click at [200, 71] on vg-play-pause at bounding box center [204, 69] width 18 height 18
click at [199, 71] on vg-play-pause at bounding box center [204, 69] width 18 height 18
click at [223, 71] on span "1x" at bounding box center [222, 69] width 18 height 18
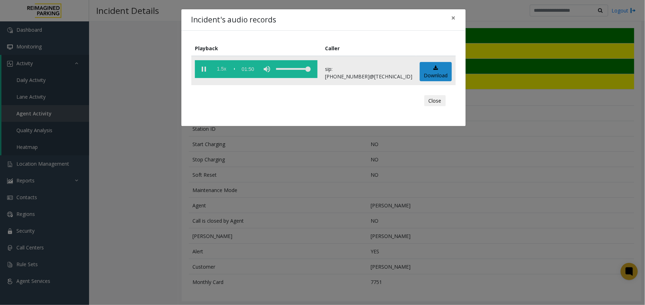
click at [217, 72] on span "1.5x" at bounding box center [222, 69] width 18 height 18
click at [217, 72] on span "2x" at bounding box center [222, 69] width 18 height 18
click at [217, 72] on span "0.5x" at bounding box center [222, 69] width 18 height 18
click at [201, 66] on vg-play-pause at bounding box center [204, 69] width 18 height 18
click at [437, 93] on div "Close" at bounding box center [323, 100] width 254 height 21
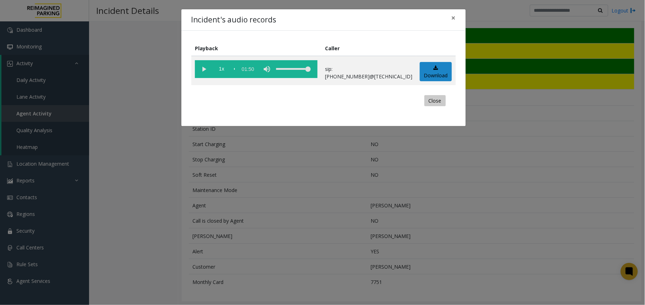
click at [439, 104] on button "Close" at bounding box center [434, 100] width 21 height 11
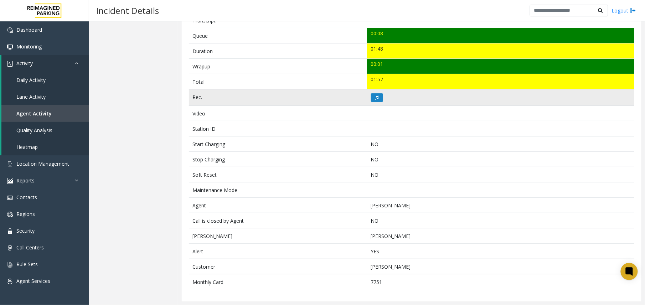
click at [370, 103] on td at bounding box center [500, 97] width 267 height 16
click at [371, 99] on button at bounding box center [377, 97] width 12 height 9
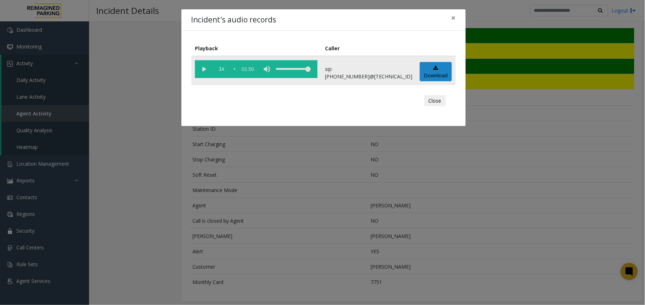
click at [203, 71] on vg-play-pause at bounding box center [204, 69] width 18 height 18
click at [207, 67] on vg-play-pause at bounding box center [204, 69] width 18 height 18
click at [283, 191] on div "Incident's audio records × Playback Caller 1x 01:50 sip:1030777900114165811148@…" at bounding box center [322, 152] width 645 height 305
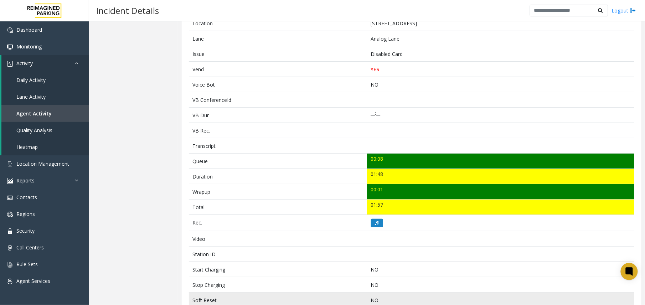
scroll to position [118, 0]
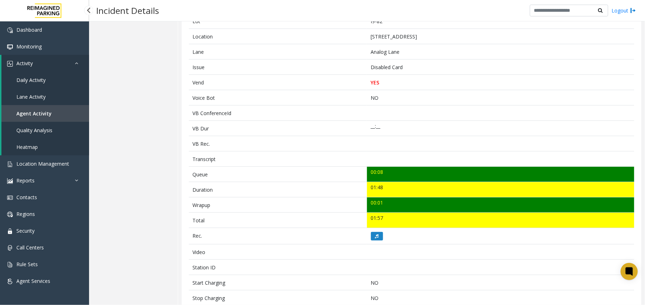
click at [32, 111] on span "Agent Activity" at bounding box center [33, 113] width 35 height 7
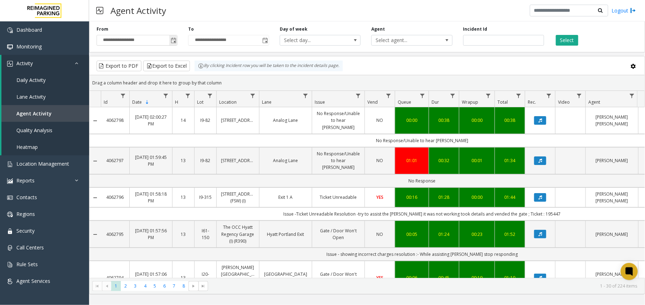
click at [171, 44] on span "Toggle popup" at bounding box center [173, 40] width 8 height 11
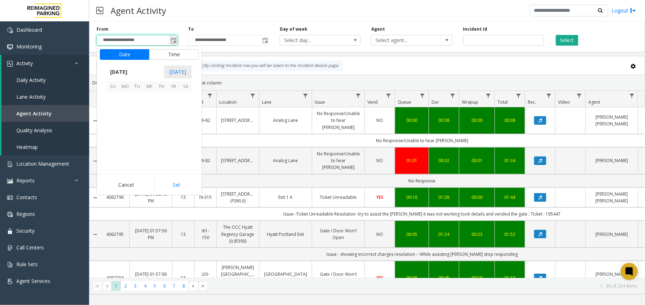
scroll to position [127718, 0]
click at [122, 132] on span "18" at bounding box center [125, 134] width 12 height 12
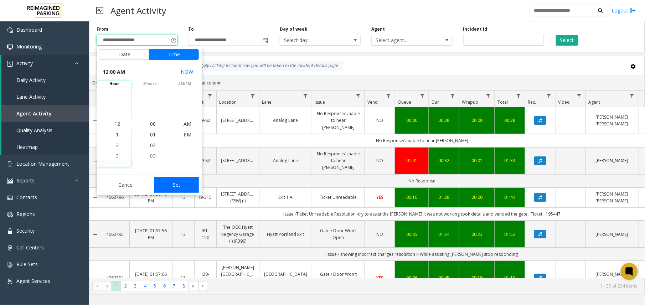
click at [167, 181] on button "Set" at bounding box center [176, 185] width 45 height 16
type input "**********"
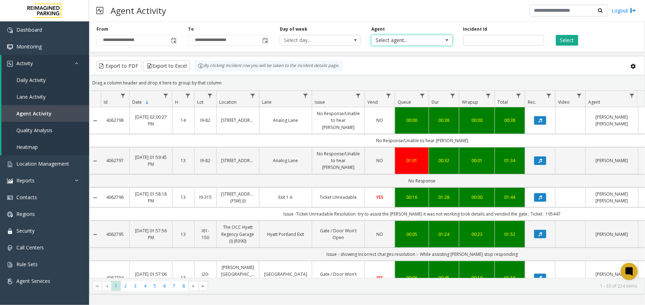
click at [401, 39] on span "Select agent..." at bounding box center [403, 40] width 64 height 10
type input "*****"
click at [402, 80] on li "[PERSON_NAME]" at bounding box center [411, 78] width 79 height 10
click at [548, 44] on div "Incident Id" at bounding box center [504, 36] width 92 height 20
click at [558, 42] on button "Select" at bounding box center [567, 40] width 22 height 11
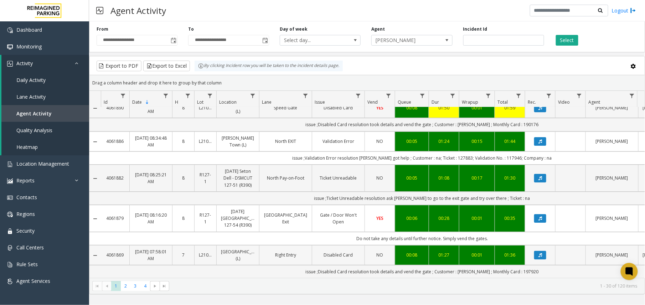
scroll to position [974, 0]
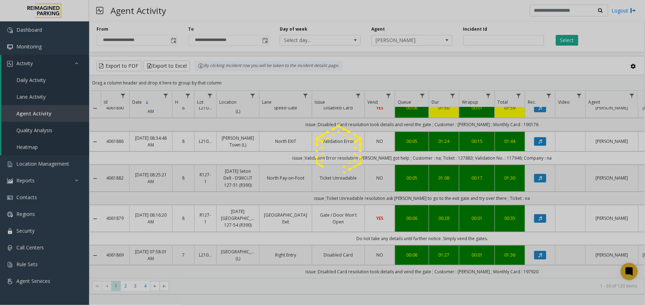
click at [124, 288] on div at bounding box center [322, 152] width 645 height 305
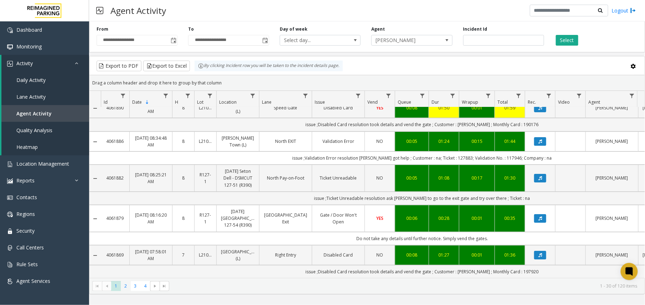
click at [124, 288] on span "2" at bounding box center [126, 286] width 10 height 10
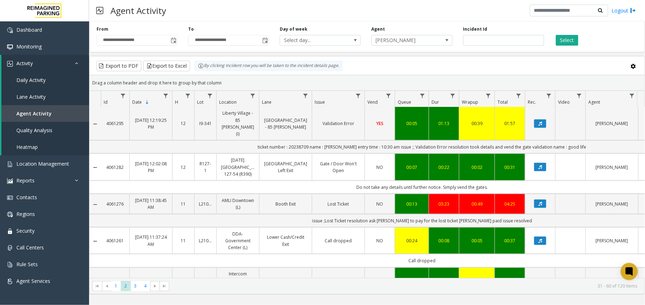
scroll to position [332, 0]
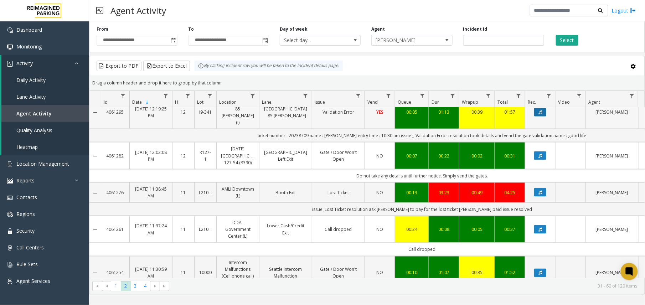
click at [538, 114] on icon "Data table" at bounding box center [540, 112] width 4 height 4
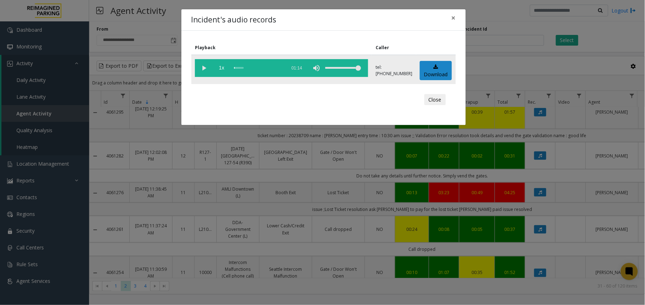
click at [200, 66] on vg-play-pause at bounding box center [204, 68] width 18 height 18
click at [256, 164] on div "Incident's audio records × Playback Caller 1x 01:14 tel:64790190014165373017 Do…" at bounding box center [322, 152] width 645 height 305
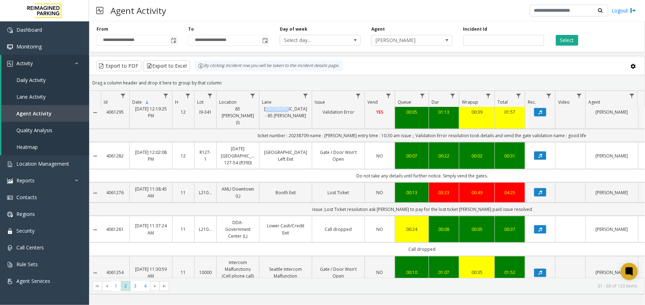
click at [261, 129] on td "[GEOGRAPHIC_DATA] - 85 [PERSON_NAME]" at bounding box center [285, 112] width 53 height 34
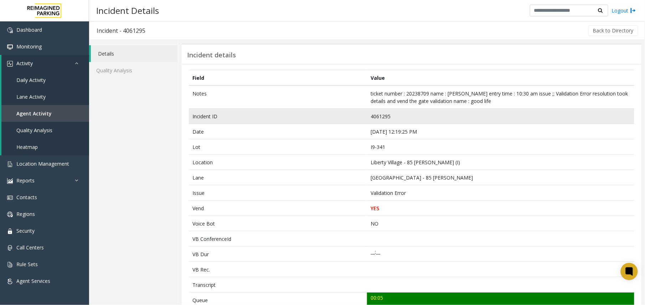
drag, startPoint x: 261, startPoint y: 164, endPoint x: 378, endPoint y: 116, distance: 126.6
click at [378, 116] on td "4061295" at bounding box center [500, 116] width 267 height 15
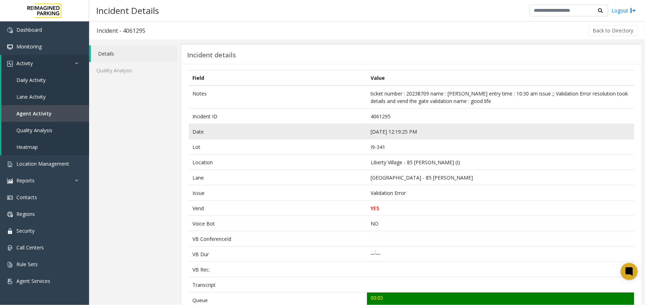
click at [382, 132] on td "Aug 22 12:19:25 PM" at bounding box center [500, 131] width 267 height 15
click at [381, 133] on td "Aug 22 12:19:25 PM" at bounding box center [500, 131] width 267 height 15
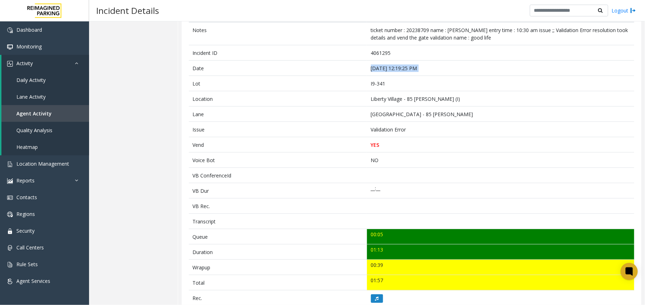
scroll to position [66, 0]
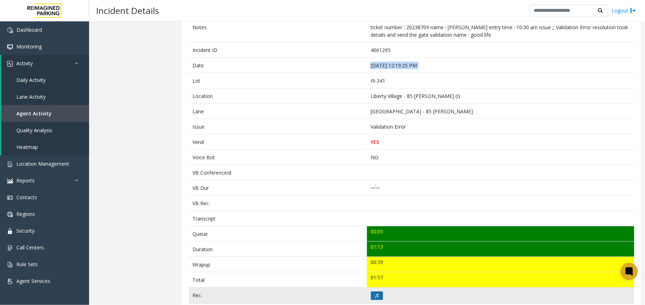
click at [377, 297] on button at bounding box center [377, 295] width 12 height 9
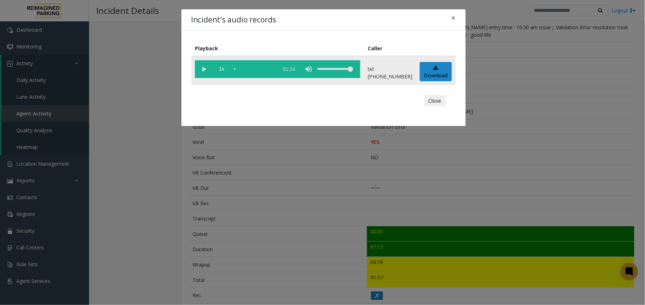
click at [205, 68] on vg-play-pause at bounding box center [204, 69] width 18 height 18
click at [265, 234] on div "Incident's audio records × Playback Caller 1x 01:14 tel:64790190014165373017 Do…" at bounding box center [322, 152] width 645 height 305
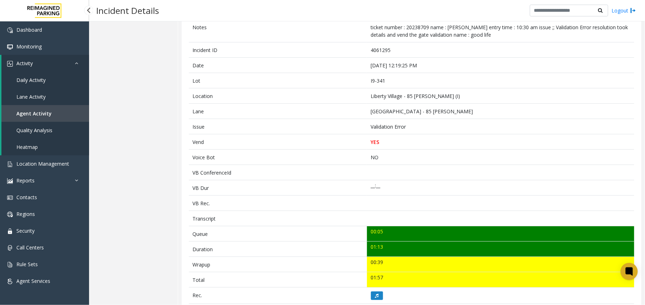
click at [27, 108] on link "Agent Activity" at bounding box center [45, 113] width 88 height 17
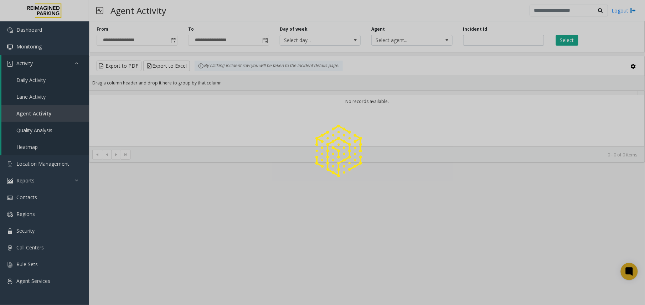
click at [167, 39] on div at bounding box center [322, 152] width 645 height 305
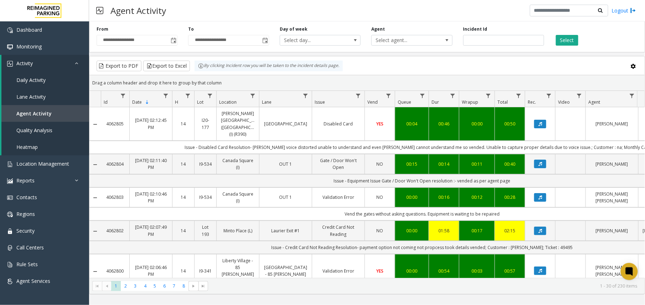
click at [173, 42] on span "Toggle popup" at bounding box center [174, 41] width 6 height 6
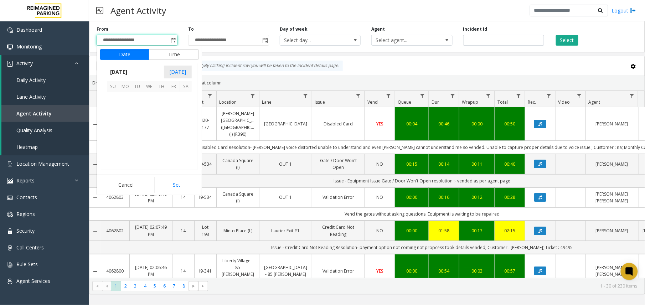
scroll to position [127718, 0]
click at [122, 135] on span "18" at bounding box center [125, 134] width 12 height 12
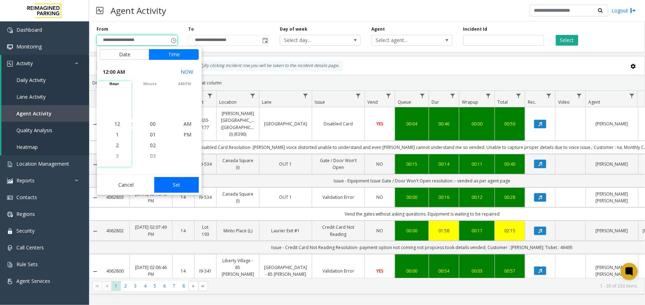
click at [170, 186] on button "Set" at bounding box center [176, 185] width 45 height 16
type input "**********"
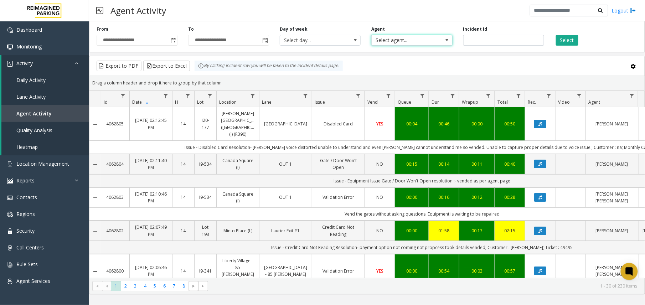
click at [416, 37] on span "Select agent..." at bounding box center [403, 40] width 64 height 10
type input "*****"
click at [409, 75] on li "[PERSON_NAME]" at bounding box center [411, 78] width 79 height 10
click at [563, 34] on div "Select" at bounding box center [595, 36] width 92 height 20
click at [565, 39] on button "Select" at bounding box center [567, 40] width 22 height 11
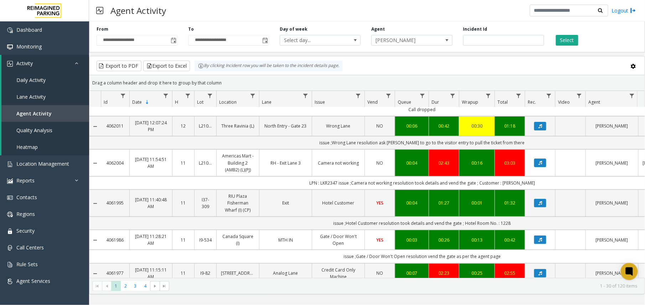
scroll to position [95, 0]
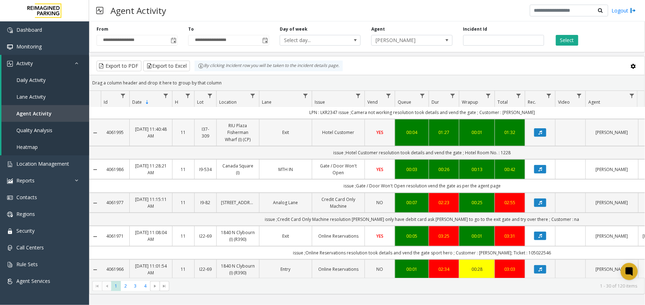
click at [419, 136] on div "00:04" at bounding box center [411, 132] width 25 height 7
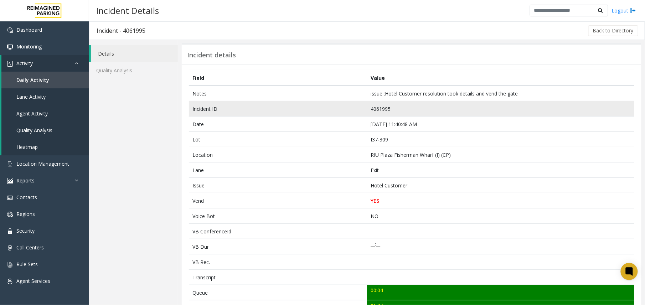
click at [377, 110] on td "4061995" at bounding box center [500, 108] width 267 height 15
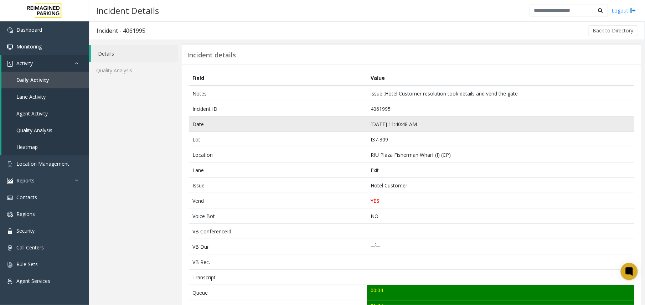
click at [381, 123] on td "Aug 23 11:40:48 AM" at bounding box center [500, 123] width 267 height 15
click at [380, 124] on td "Aug 23 11:40:48 AM" at bounding box center [500, 123] width 267 height 15
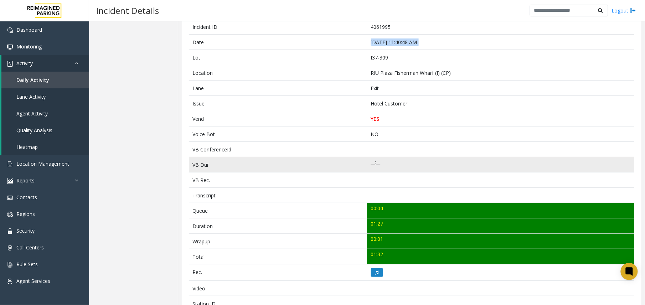
scroll to position [230, 0]
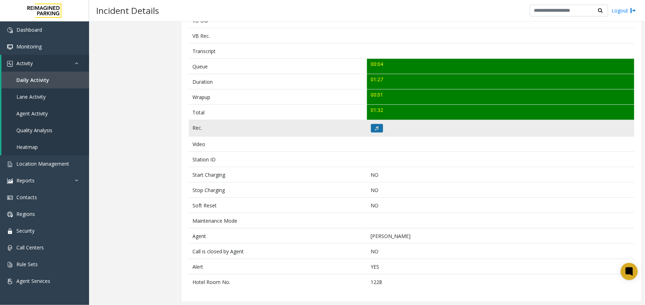
click at [375, 127] on icon at bounding box center [377, 128] width 4 height 4
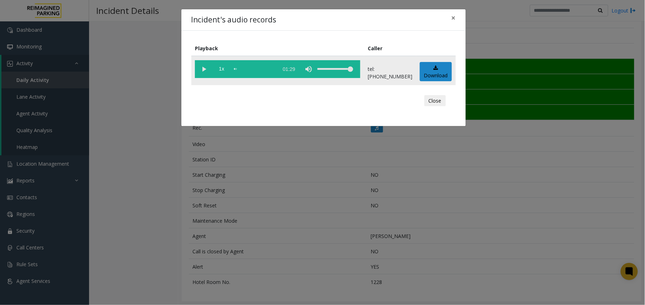
click at [202, 64] on vg-play-pause at bounding box center [204, 69] width 18 height 18
click at [335, 193] on div "Incident's audio records × Playback Caller 1x 01:29 tel:+10373099002 Download C…" at bounding box center [322, 152] width 645 height 305
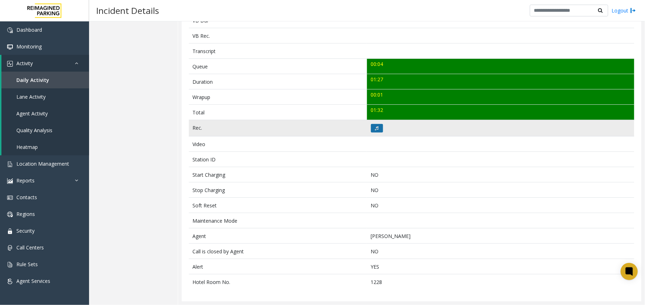
click at [375, 127] on icon at bounding box center [377, 128] width 4 height 4
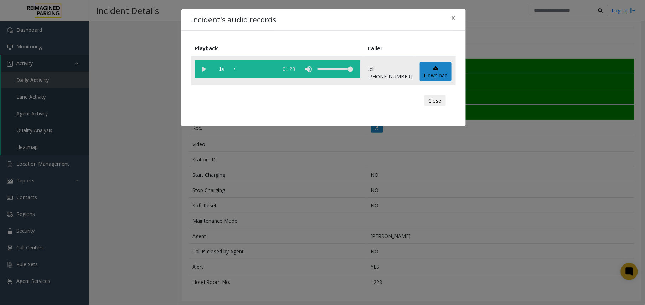
click at [202, 70] on vg-play-pause at bounding box center [204, 69] width 18 height 18
click at [283, 243] on div "Incident's audio records × Playback Caller 1x 01:29 tel:+10373099002 Download C…" at bounding box center [322, 152] width 645 height 305
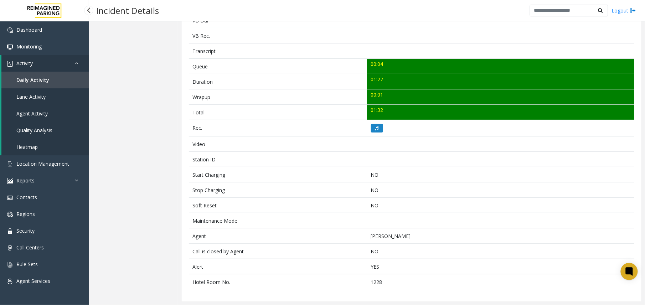
click at [37, 110] on span "Agent Activity" at bounding box center [31, 113] width 31 height 7
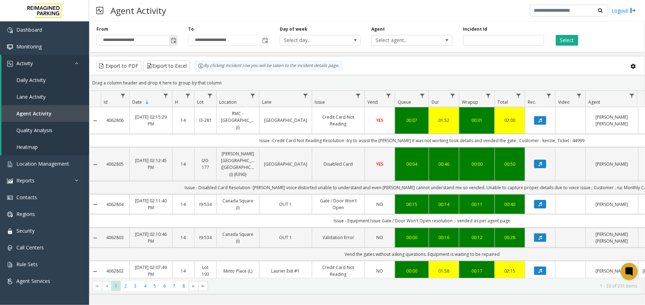
click at [175, 44] on span "Toggle popup" at bounding box center [173, 40] width 8 height 11
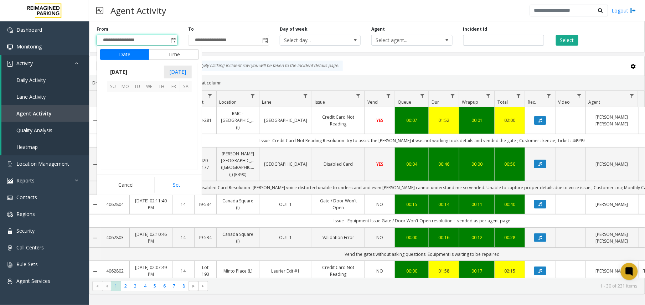
scroll to position [127718, 0]
click at [148, 132] on span "20" at bounding box center [149, 134] width 12 height 12
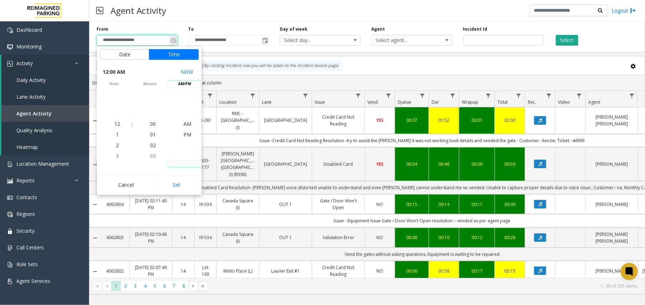
click at [174, 43] on span "Toggle popup" at bounding box center [174, 41] width 6 height 6
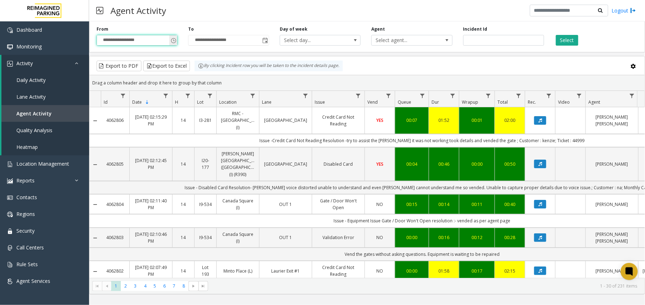
click at [177, 43] on span "Toggle popup" at bounding box center [173, 40] width 8 height 11
click at [174, 39] on span "Toggle popup" at bounding box center [174, 41] width 6 height 6
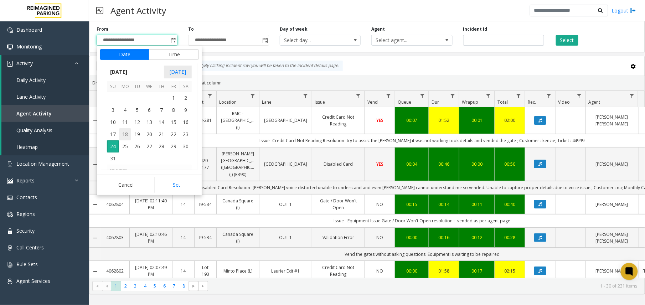
click at [121, 132] on span "18" at bounding box center [125, 134] width 12 height 12
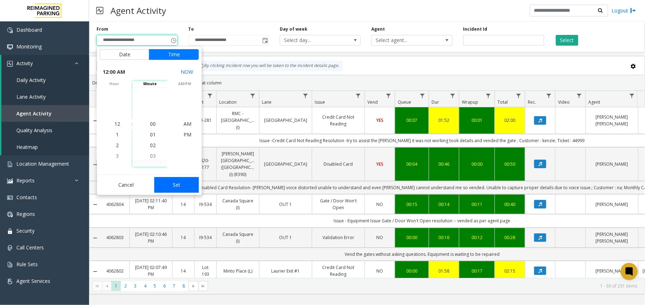
click at [176, 193] on button "Set" at bounding box center [176, 185] width 45 height 16
type input "**********"
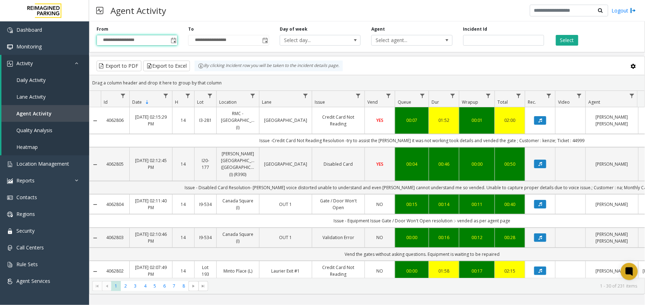
click at [416, 47] on div "**********" at bounding box center [367, 36] width 556 height 34
click at [416, 46] on div "**********" at bounding box center [367, 36] width 556 height 34
click at [416, 46] on span "Select agent..." at bounding box center [411, 40] width 81 height 11
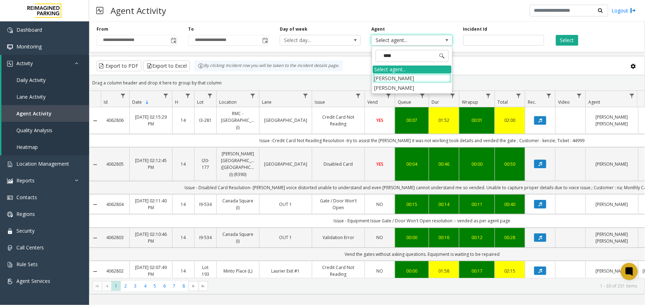
type input "*****"
click at [400, 81] on li "[PERSON_NAME]" at bounding box center [411, 78] width 79 height 10
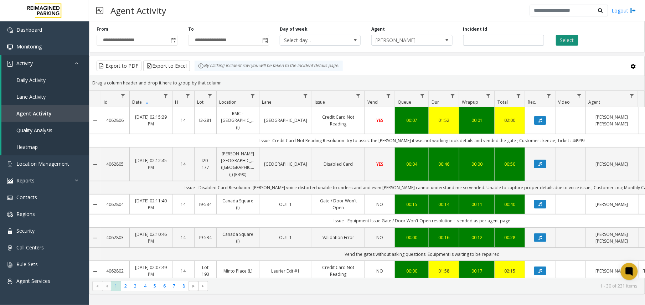
click at [563, 45] on button "Select" at bounding box center [567, 40] width 22 height 11
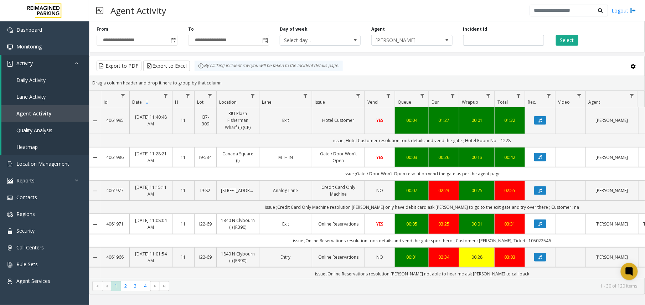
scroll to position [142, 0]
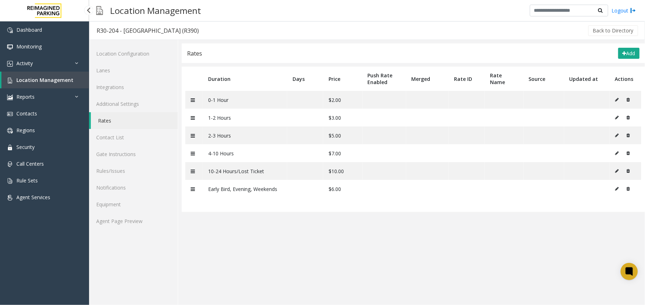
drag, startPoint x: 0, startPoint y: 0, endPoint x: 46, endPoint y: 78, distance: 90.8
click at [46, 78] on span "Location Management" at bounding box center [44, 80] width 57 height 7
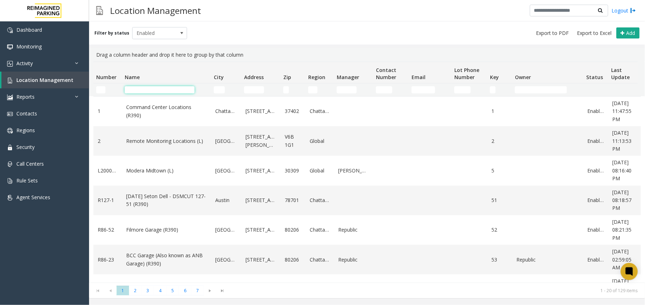
click at [143, 88] on input "Name Filter" at bounding box center [160, 89] width 70 height 7
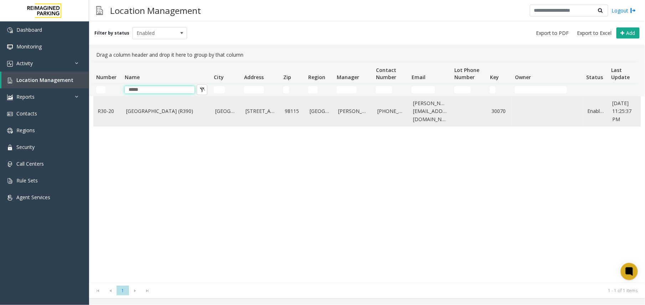
type input "*****"
click at [153, 117] on td "[GEOGRAPHIC_DATA] (R390)" at bounding box center [166, 112] width 89 height 30
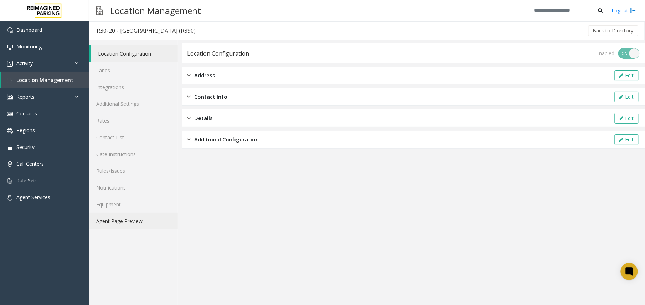
click at [120, 226] on link "Agent Page Preview" at bounding box center [133, 221] width 89 height 17
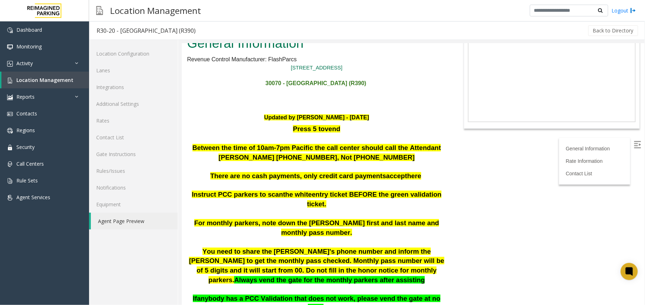
scroll to position [47, 0]
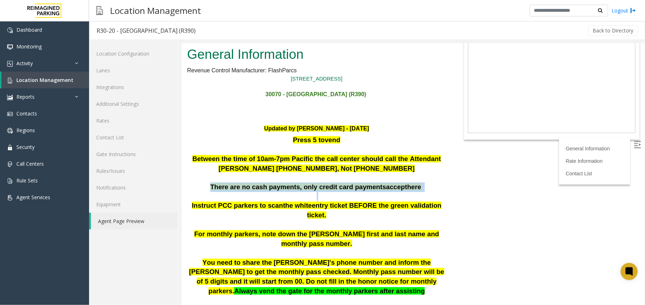
drag, startPoint x: 204, startPoint y: 167, endPoint x: 383, endPoint y: 172, distance: 178.8
click at [383, 172] on div "Press 5 to vend Between the time of 10am-7pm Pacific the call center should cal…" at bounding box center [316, 168] width 259 height 66
drag, startPoint x: 383, startPoint y: 172, endPoint x: 337, endPoint y: 174, distance: 46.4
click at [337, 192] on p at bounding box center [316, 196] width 259 height 9
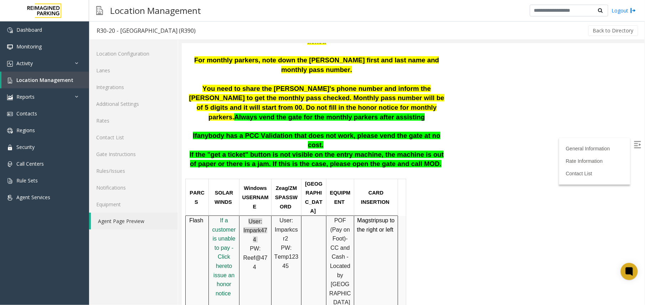
scroll to position [237, 0]
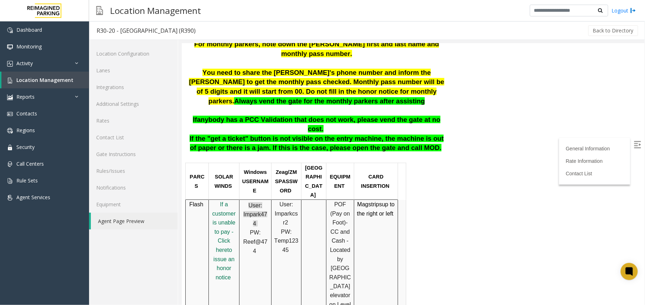
drag, startPoint x: 331, startPoint y: 140, endPoint x: 349, endPoint y: 165, distance: 30.3
click at [349, 199] on p "POF (Pay on Foot) -CC and Cash - Located by Woodlawn Avenue elevator on Level C…" at bounding box center [339, 267] width 22 height 137
drag, startPoint x: 349, startPoint y: 165, endPoint x: 335, endPoint y: 216, distance: 53.6
click at [335, 256] on span "by Woodlawn Avenue elevator on Level C1." at bounding box center [340, 286] width 22 height 61
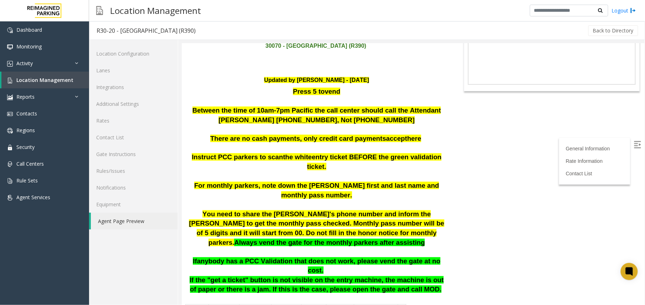
scroll to position [47, 0]
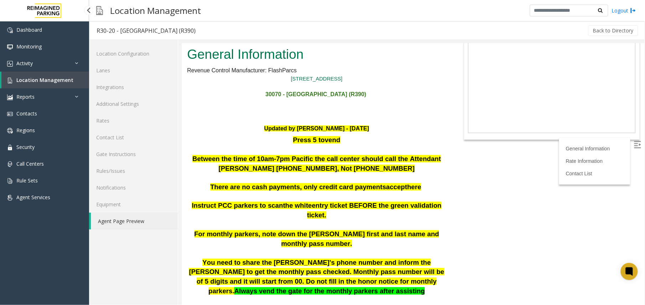
click at [36, 83] on link "Location Management" at bounding box center [45, 80] width 88 height 17
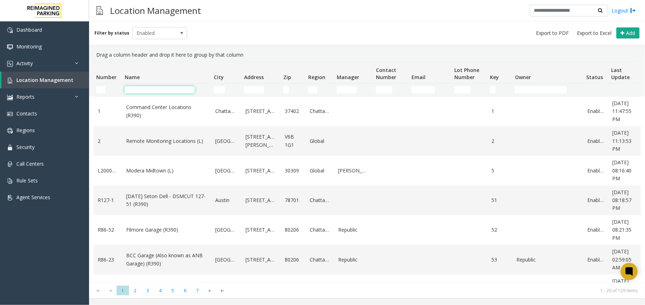
click at [163, 88] on input "Name Filter" at bounding box center [160, 89] width 70 height 7
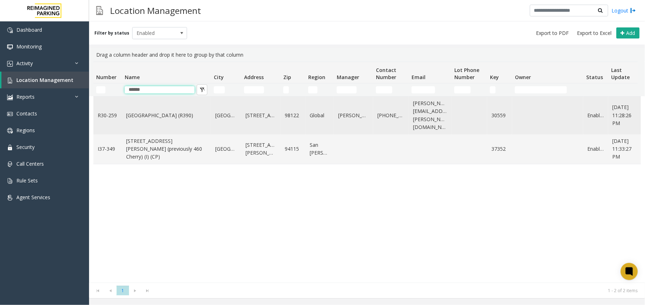
type input "******"
click at [165, 111] on link "[GEOGRAPHIC_DATA] (R390)" at bounding box center [166, 115] width 80 height 8
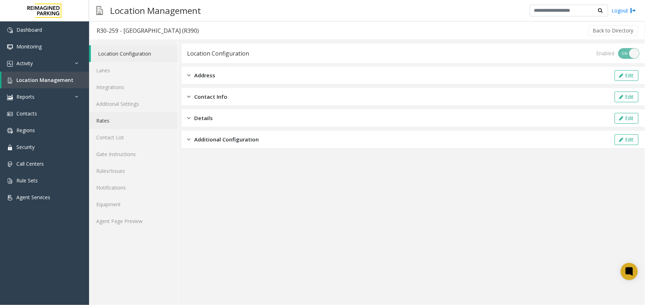
click at [111, 123] on link "Rates" at bounding box center [133, 120] width 89 height 17
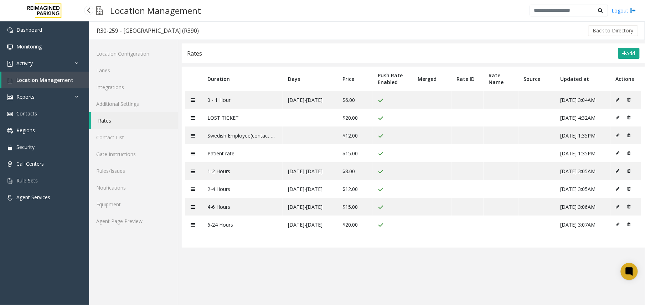
click at [46, 86] on link "Location Management" at bounding box center [45, 80] width 88 height 17
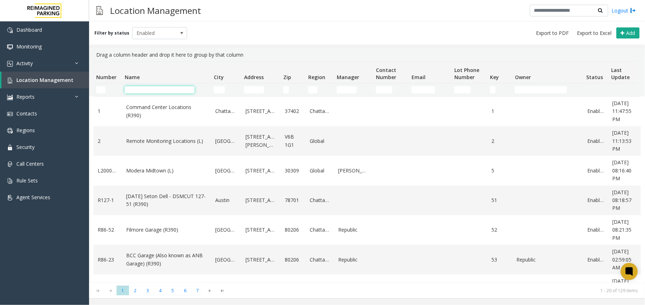
click at [171, 90] on input "Name Filter" at bounding box center [160, 89] width 70 height 7
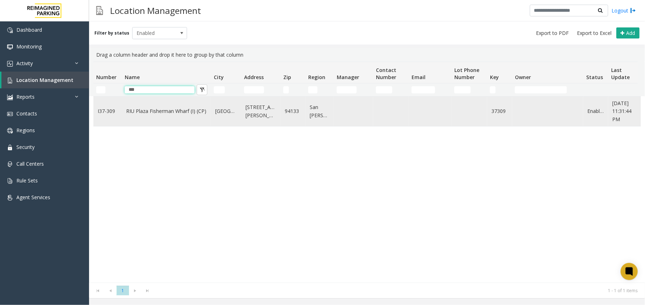
type input "***"
click at [171, 119] on td "RIU Plaza Fisherman Wharf (I) (CP)" at bounding box center [166, 112] width 89 height 30
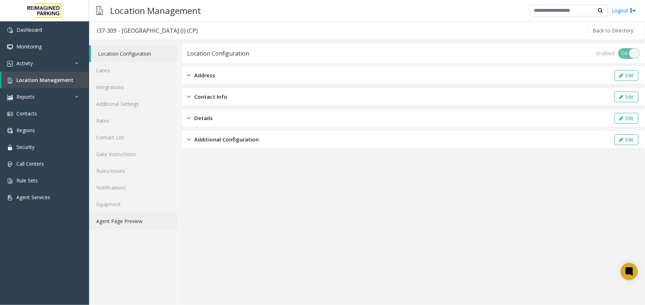
click at [145, 220] on link "Agent Page Preview" at bounding box center [133, 221] width 89 height 17
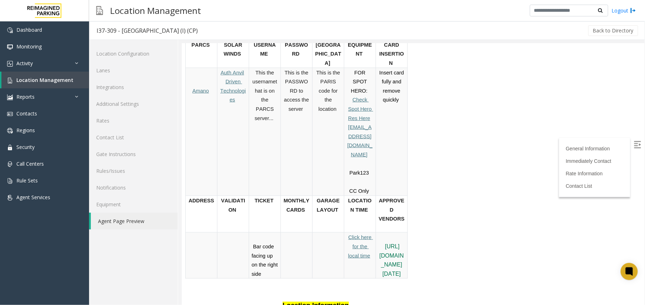
scroll to position [237, 0]
click at [299, 232] on td at bounding box center [296, 255] width 32 height 46
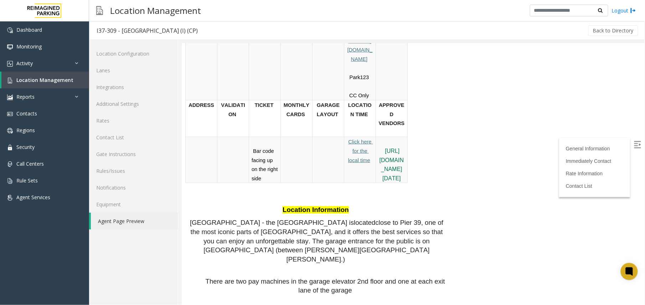
scroll to position [380, 0]
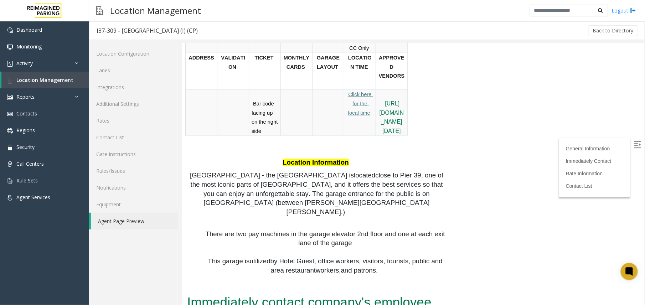
click at [299, 135] on td at bounding box center [296, 112] width 32 height 46
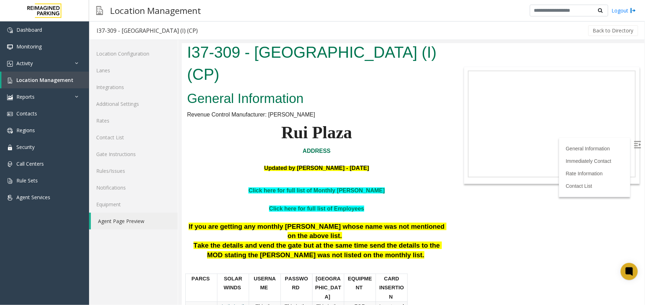
scroll to position [0, 0]
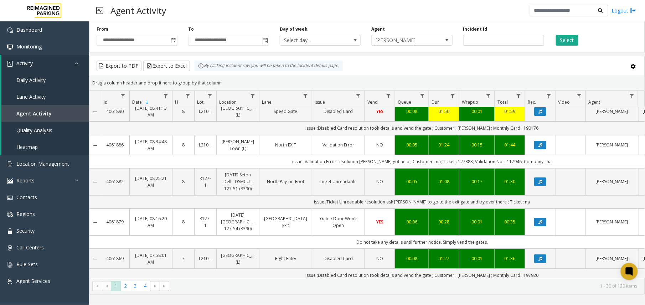
scroll to position [974, 0]
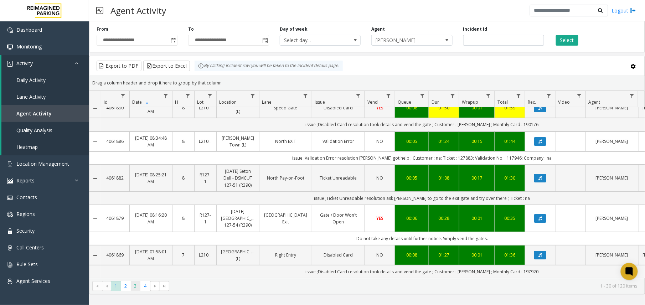
click at [137, 288] on span "3" at bounding box center [136, 286] width 10 height 10
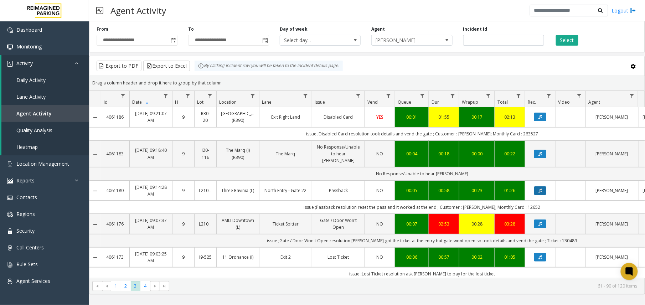
click at [541, 188] on icon "Data table" at bounding box center [540, 190] width 4 height 4
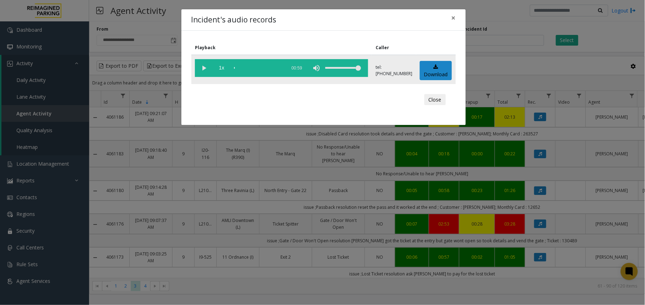
click at [202, 71] on vg-play-pause at bounding box center [204, 68] width 18 height 18
click at [261, 146] on div "Incident's audio records × Playback Caller 1x 00:59 tel:[PHONE_NUMBER] Download…" at bounding box center [322, 152] width 645 height 305
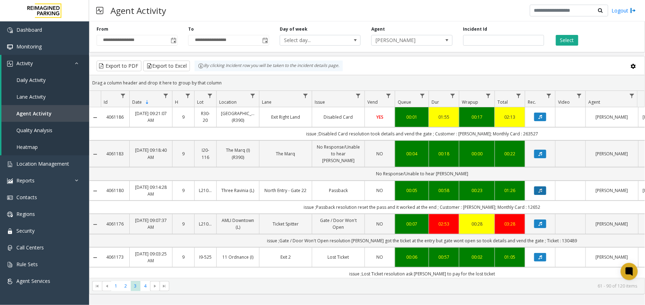
click at [542, 186] on button "Data table" at bounding box center [540, 190] width 12 height 9
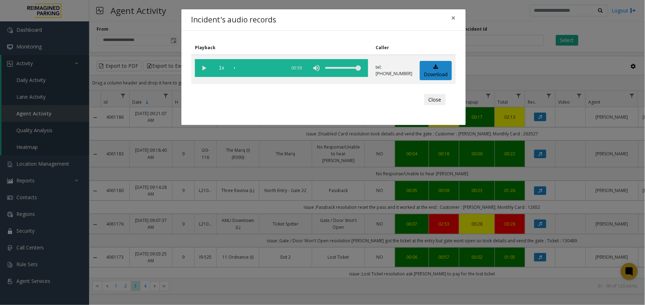
click at [249, 185] on div "Incident's audio records × Playback Caller 1x 00:59 tel:[PHONE_NUMBER] Download…" at bounding box center [322, 152] width 645 height 305
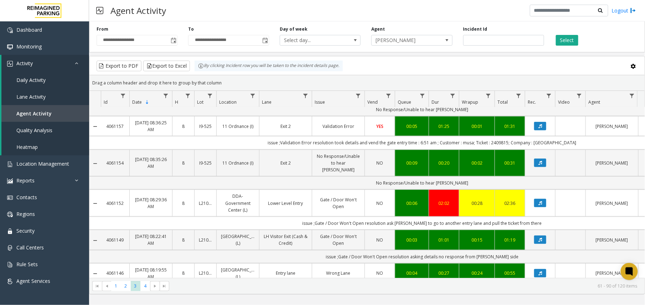
scroll to position [237, 0]
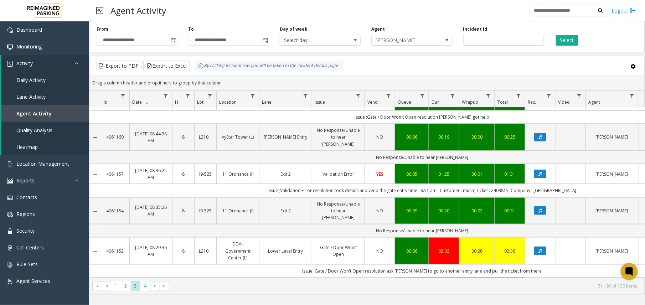
click at [333, 171] on link "Validation Error" at bounding box center [338, 174] width 44 height 7
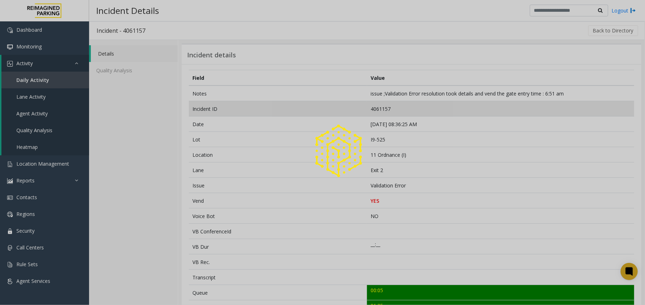
click at [375, 106] on div at bounding box center [322, 152] width 645 height 305
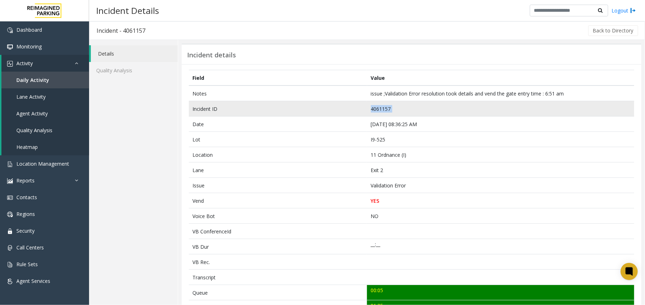
click at [376, 107] on td "4061157" at bounding box center [500, 108] width 267 height 15
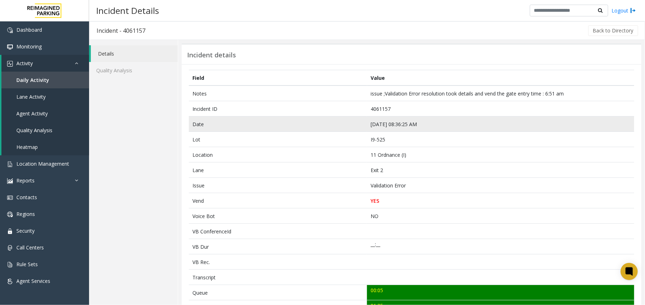
click at [374, 124] on td "[DATE] 08:36:25 AM" at bounding box center [500, 123] width 267 height 15
copy td "[DATE] 08:36:25 AM"
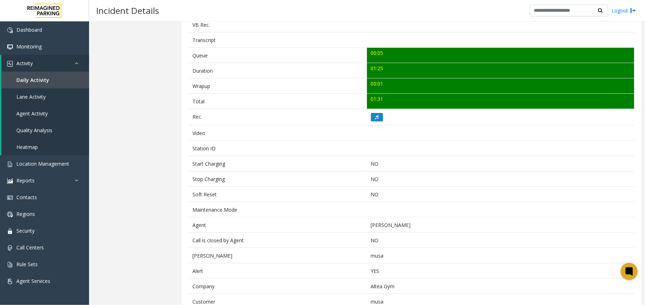
scroll to position [276, 0]
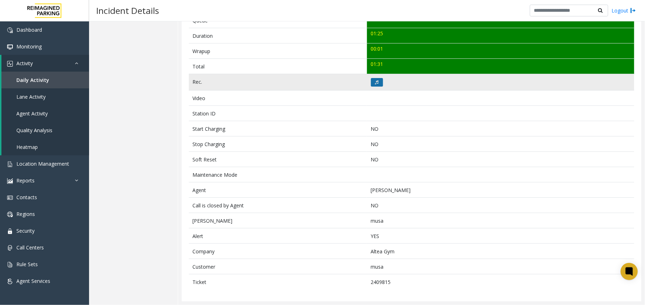
click at [375, 80] on icon at bounding box center [377, 82] width 4 height 4
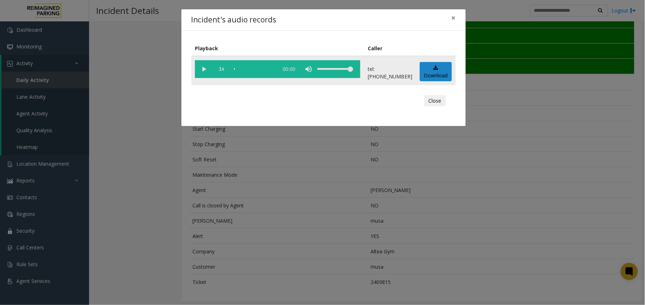
click at [203, 67] on vg-play-pause at bounding box center [204, 69] width 18 height 18
click at [203, 69] on vg-play-pause at bounding box center [204, 69] width 18 height 18
click at [252, 69] on div "scrub bar" at bounding box center [254, 69] width 41 height 18
click at [224, 71] on span "1x" at bounding box center [222, 69] width 18 height 18
drag, startPoint x: 278, startPoint y: 150, endPoint x: 78, endPoint y: 110, distance: 204.4
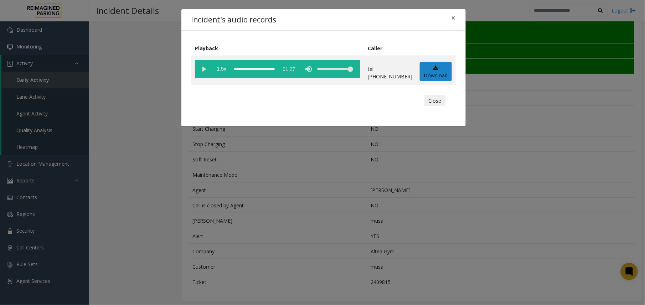
click at [277, 150] on div "Incident's audio records × Playback Caller 1.5x 01:27 tel:[PHONE_NUMBER] Downlo…" at bounding box center [322, 152] width 645 height 305
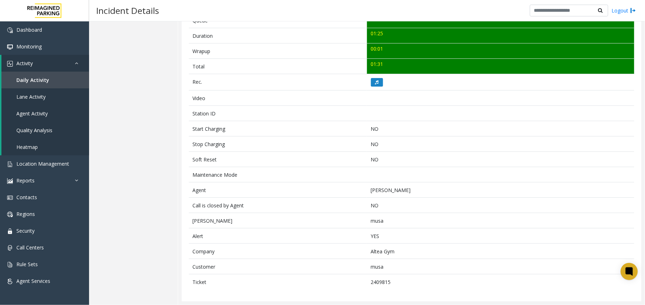
click at [8, 120] on link "Agent Activity" at bounding box center [45, 113] width 88 height 17
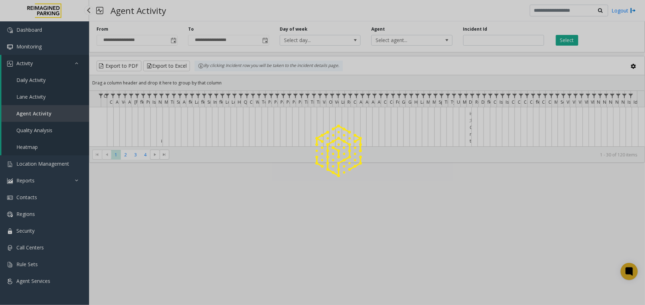
click at [23, 118] on div at bounding box center [322, 152] width 645 height 305
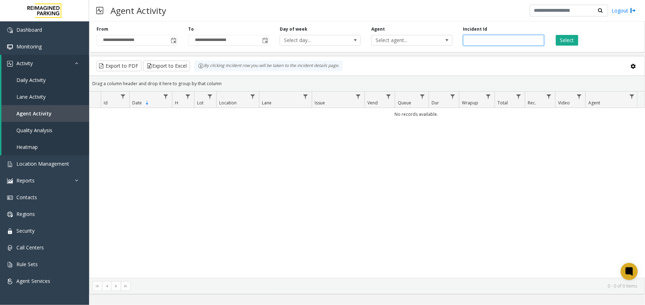
click at [484, 37] on input "number" at bounding box center [503, 40] width 81 height 11
paste input "*******"
click at [558, 33] on div "Select" at bounding box center [595, 36] width 92 height 20
click at [567, 38] on button "Select" at bounding box center [567, 40] width 22 height 11
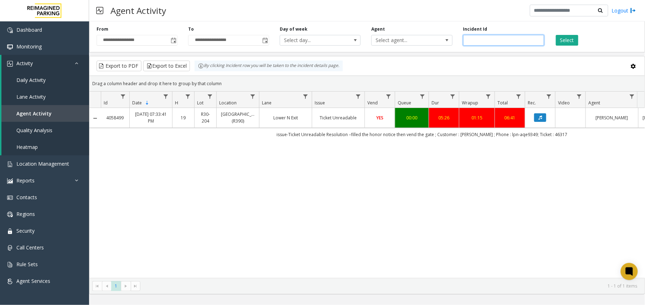
click at [479, 40] on input "*******" at bounding box center [503, 40] width 81 height 11
paste input "number"
click at [557, 36] on div "Select" at bounding box center [595, 36] width 92 height 20
click at [560, 35] on button "Select" at bounding box center [567, 40] width 22 height 11
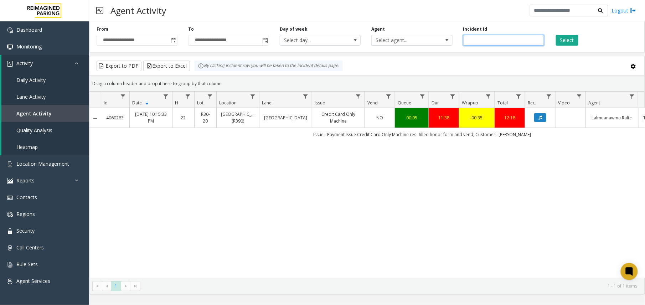
click at [481, 40] on input "*******" at bounding box center [503, 40] width 81 height 11
paste input "number"
click at [564, 45] on button "Select" at bounding box center [567, 40] width 22 height 11
click at [475, 39] on input "*******" at bounding box center [503, 40] width 81 height 11
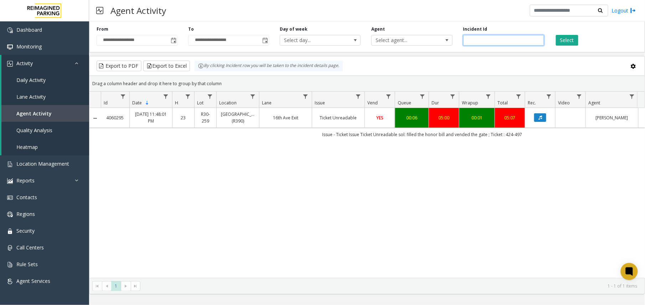
click at [475, 39] on input "*******" at bounding box center [503, 40] width 81 height 11
paste input "number"
click at [557, 40] on button "Select" at bounding box center [567, 40] width 22 height 11
click at [475, 44] on input "*******" at bounding box center [503, 40] width 81 height 11
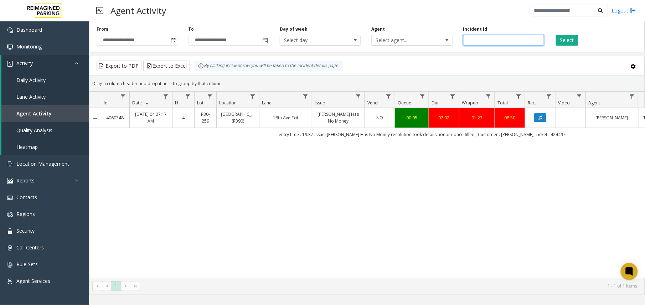
paste input "number"
click at [573, 42] on button "Select" at bounding box center [567, 40] width 22 height 11
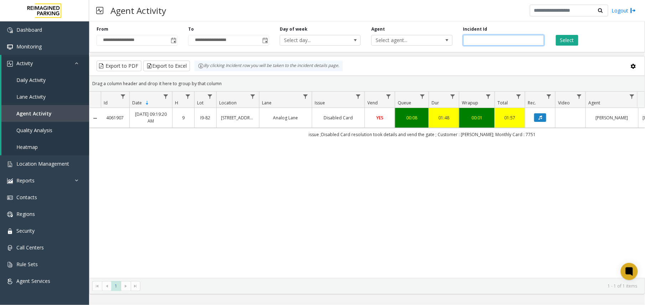
click at [471, 44] on input "*******" at bounding box center [503, 40] width 81 height 11
paste input "number"
click at [569, 37] on button "Select" at bounding box center [567, 40] width 22 height 11
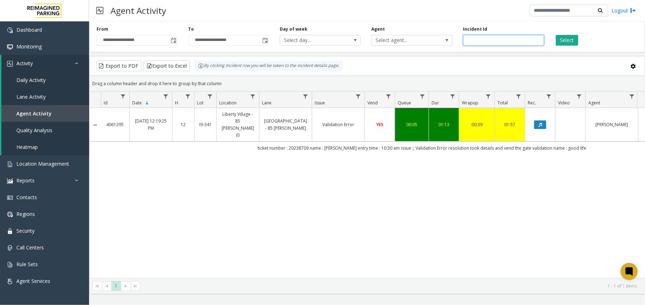
click at [472, 43] on input "*******" at bounding box center [503, 40] width 81 height 11
paste input "number"
click at [557, 42] on button "Select" at bounding box center [567, 40] width 22 height 11
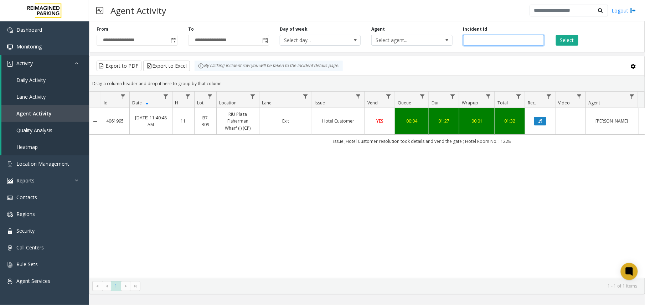
click at [476, 43] on input "*******" at bounding box center [503, 40] width 81 height 11
paste input "number"
type input "*******"
click at [557, 43] on button "Select" at bounding box center [567, 40] width 22 height 11
